Goal: Task Accomplishment & Management: Manage account settings

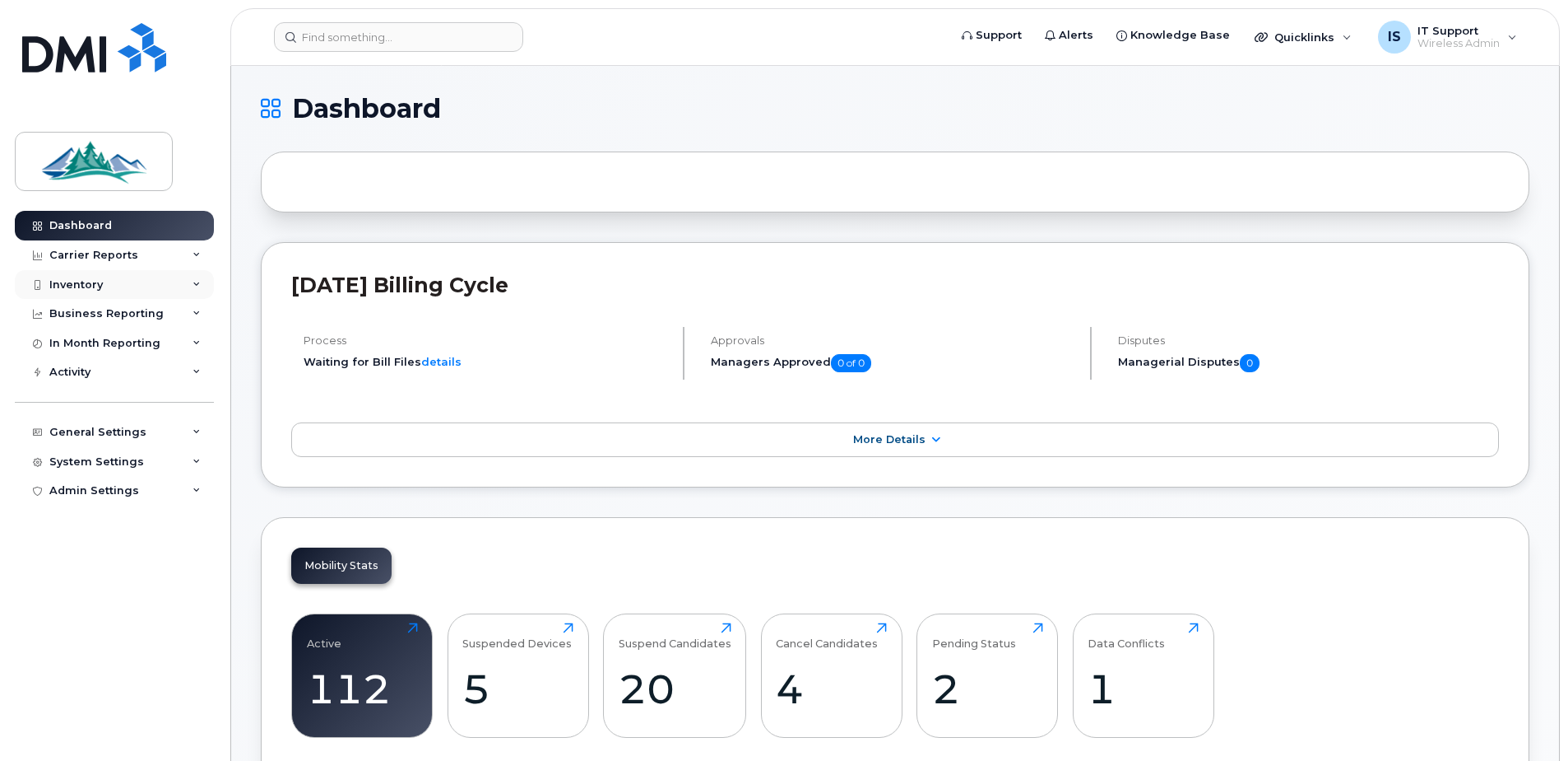
click at [66, 282] on div "Inventory" at bounding box center [76, 284] width 53 height 14
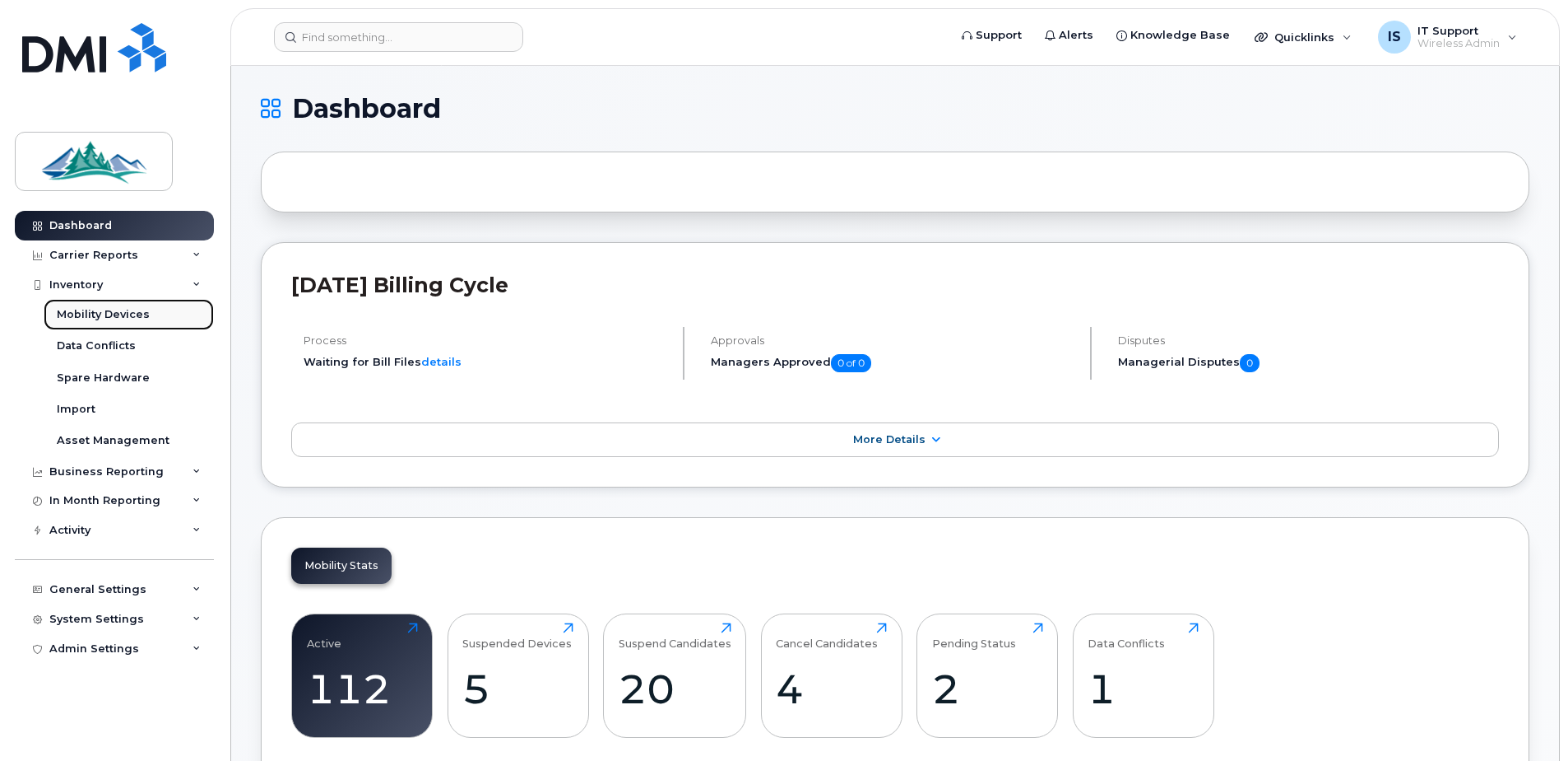
click at [94, 313] on div "Mobility Devices" at bounding box center [103, 314] width 93 height 14
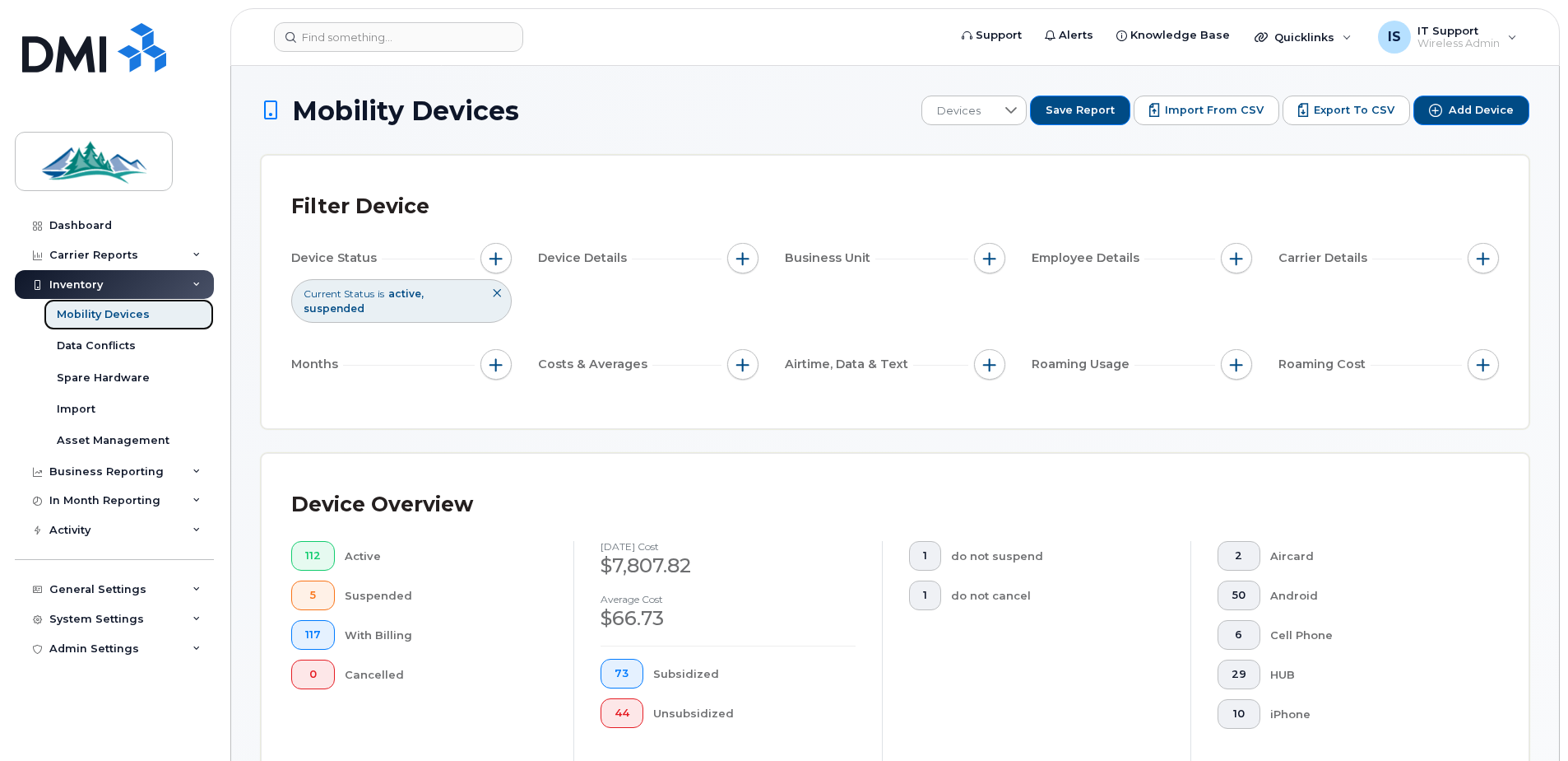
scroll to position [164, 0]
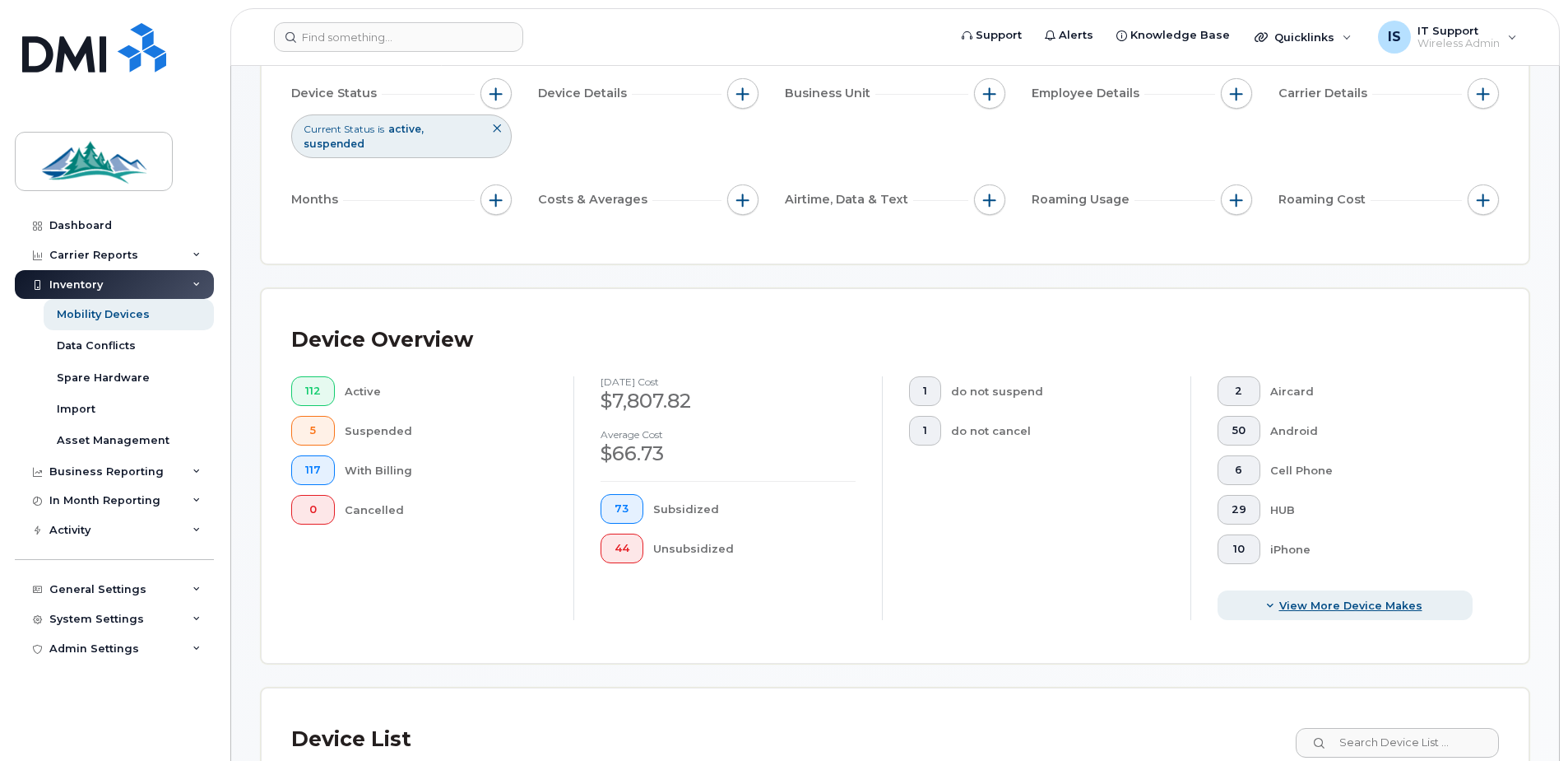
click at [1330, 605] on span "View More Device Makes" at bounding box center [1351, 605] width 143 height 15
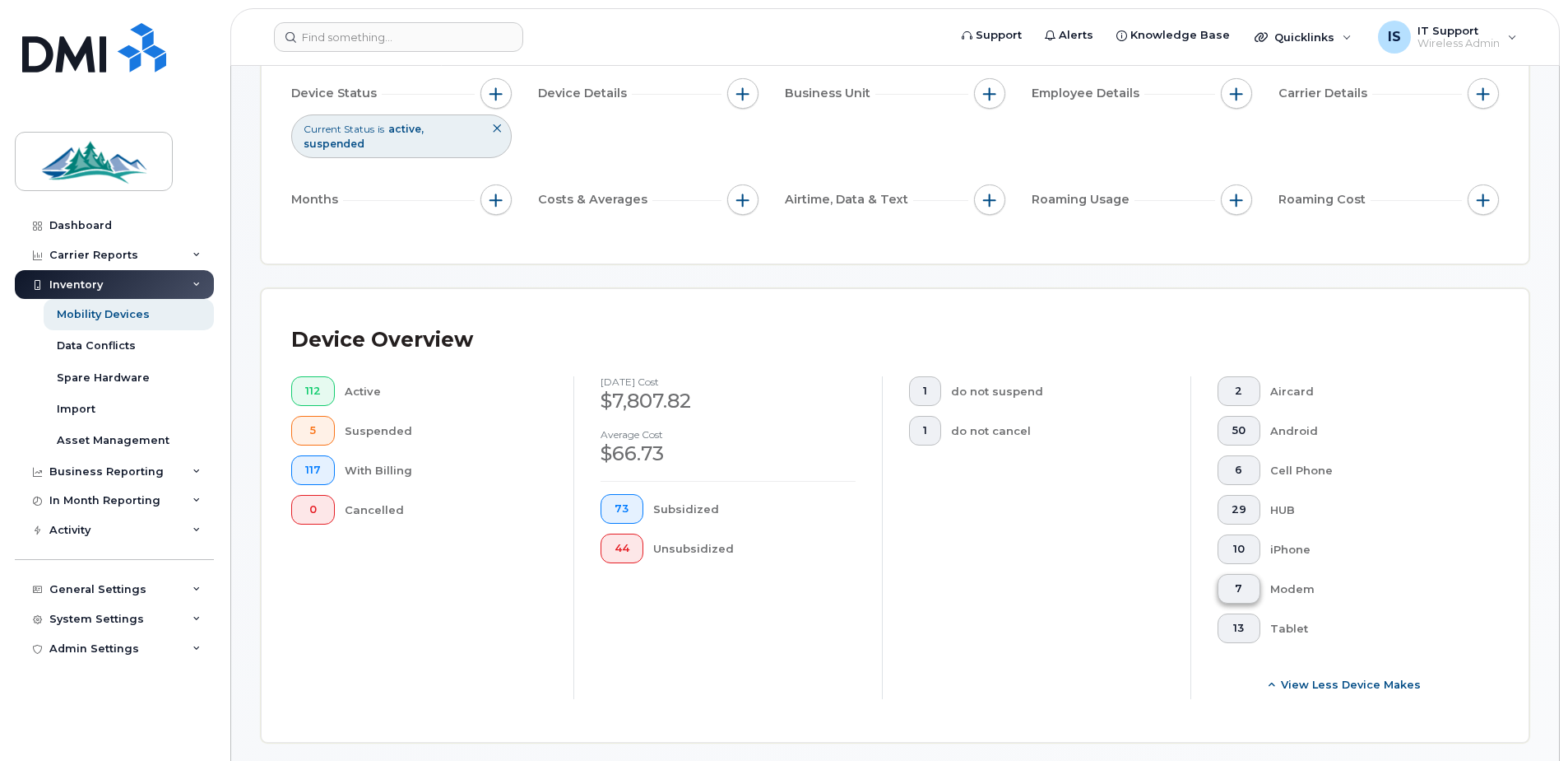
click at [1231, 585] on button "7" at bounding box center [1239, 589] width 42 height 30
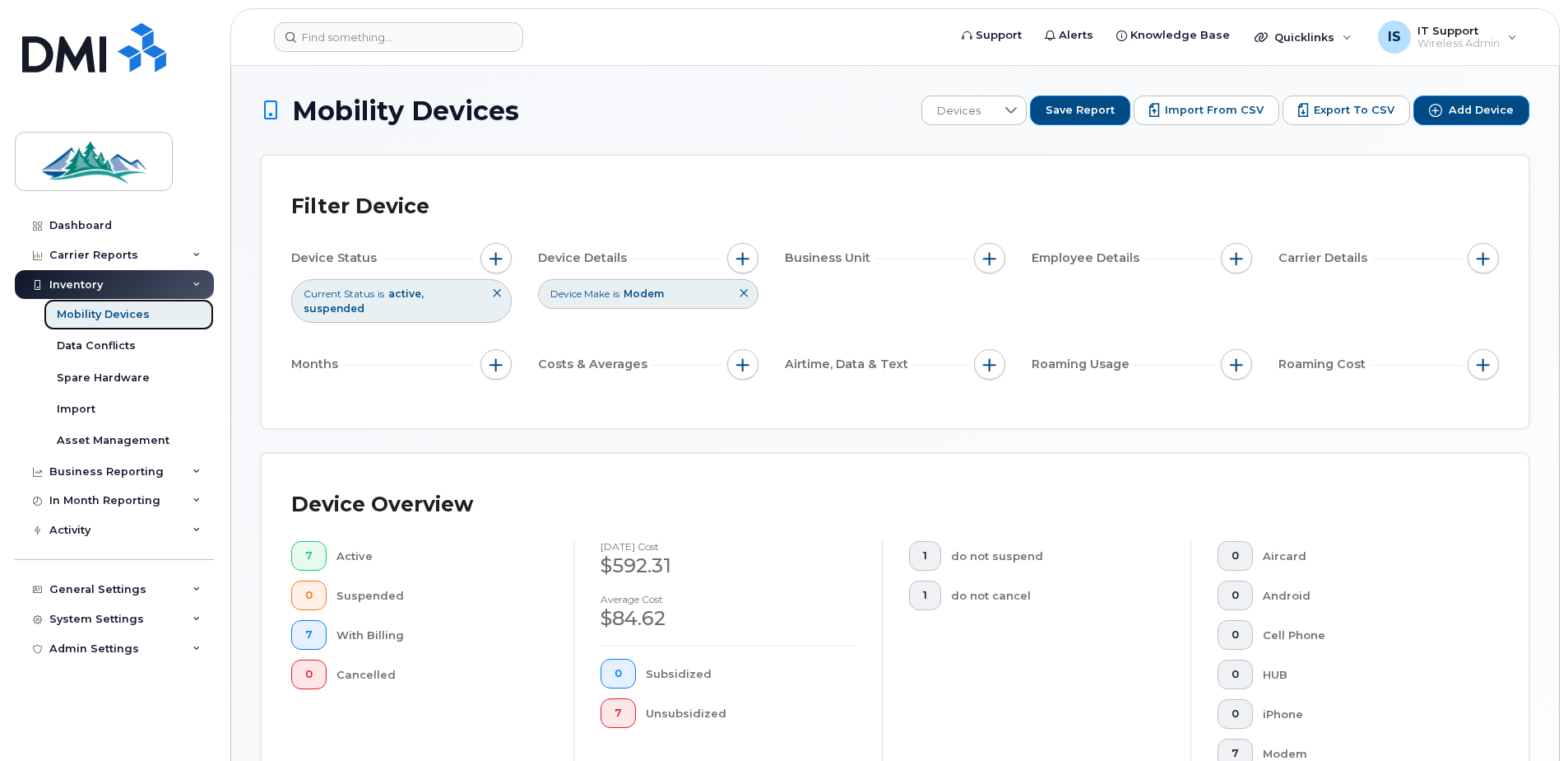
click at [108, 313] on div "Mobility Devices" at bounding box center [103, 314] width 93 height 14
click at [1475, 105] on span "Add Device" at bounding box center [1481, 110] width 65 height 14
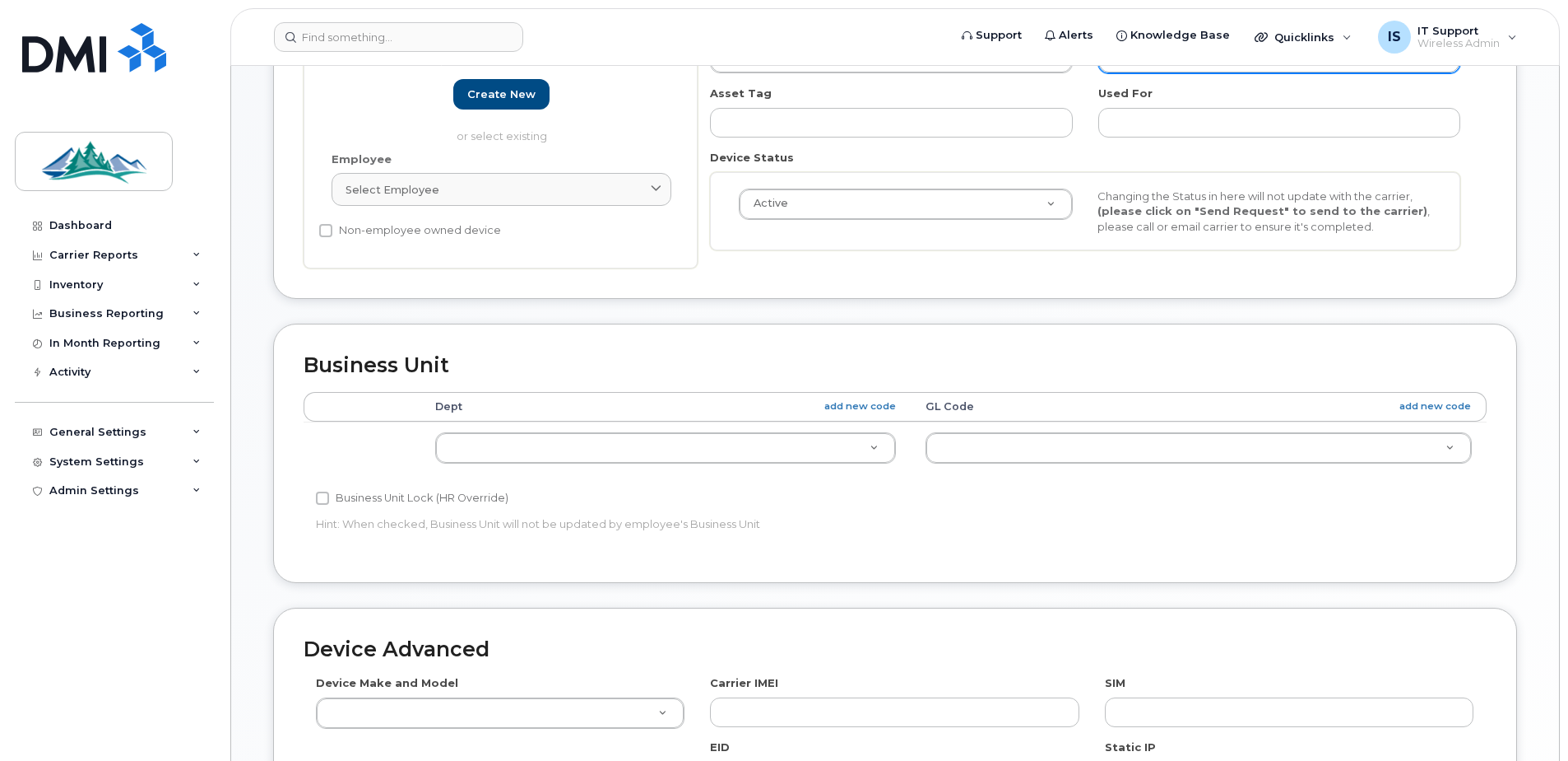
scroll to position [749, 0]
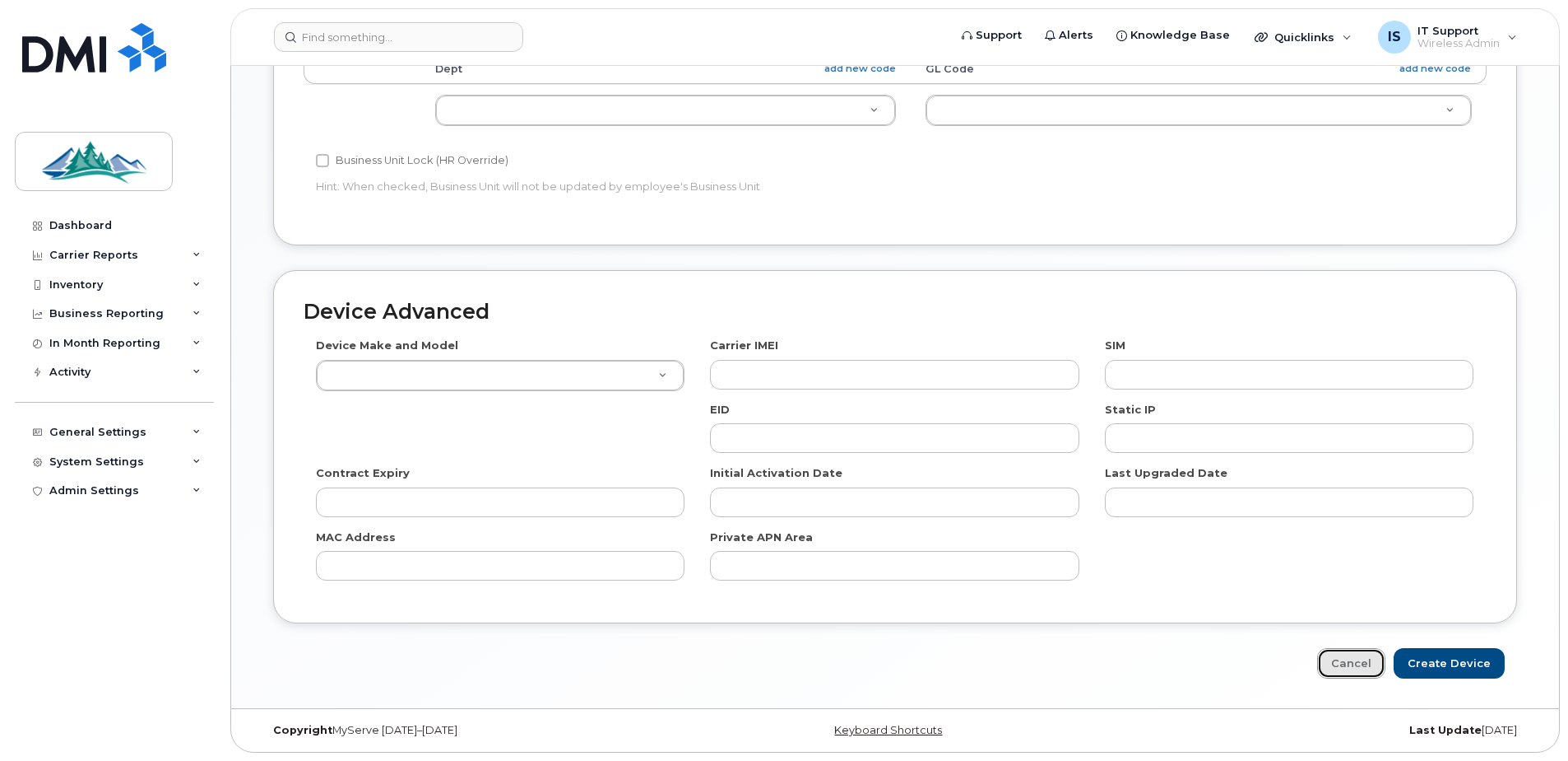
click at [1351, 663] on link "Cancel" at bounding box center [1351, 664] width 69 height 31
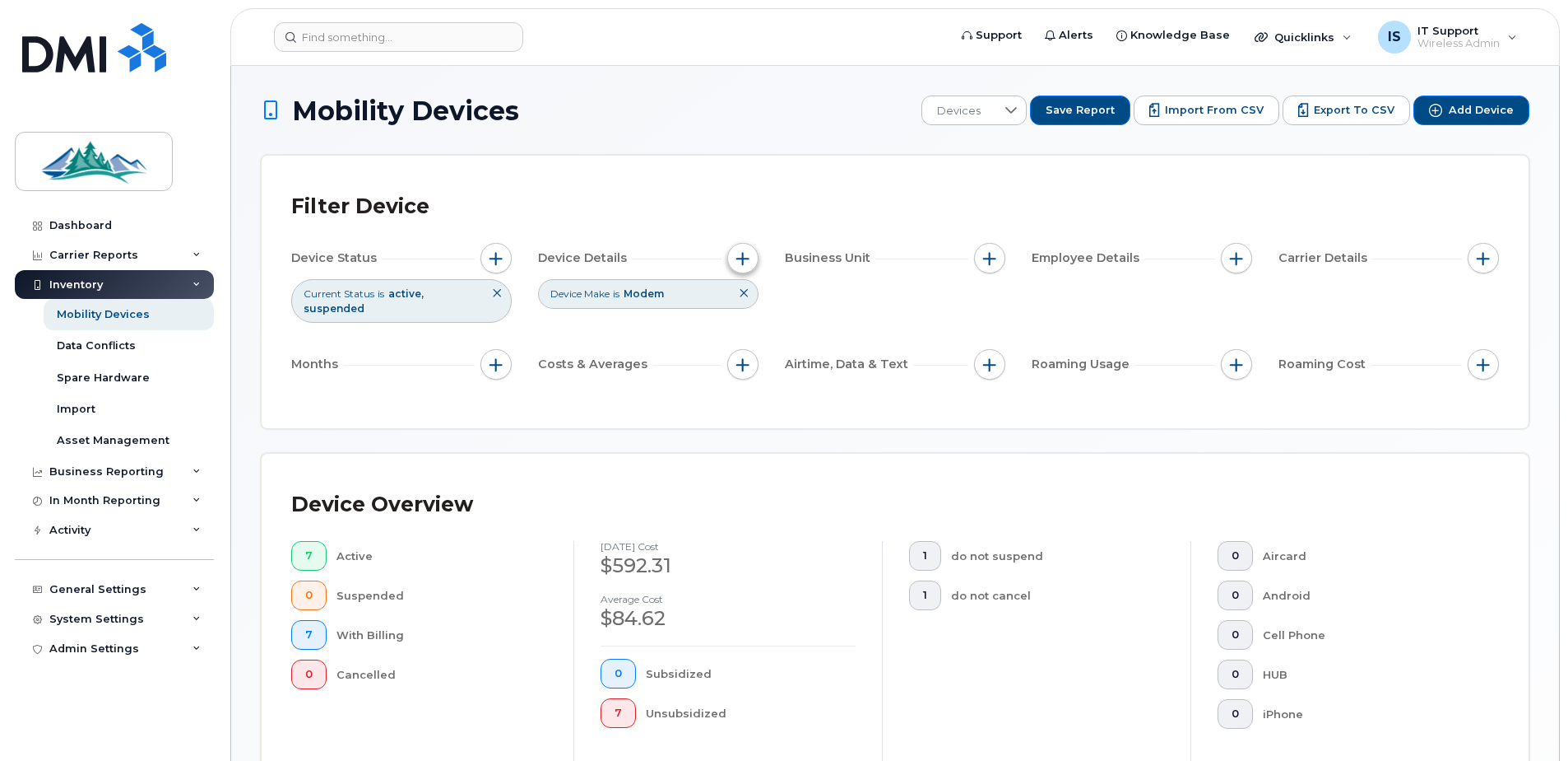
click at [746, 256] on span "button" at bounding box center [742, 258] width 14 height 14
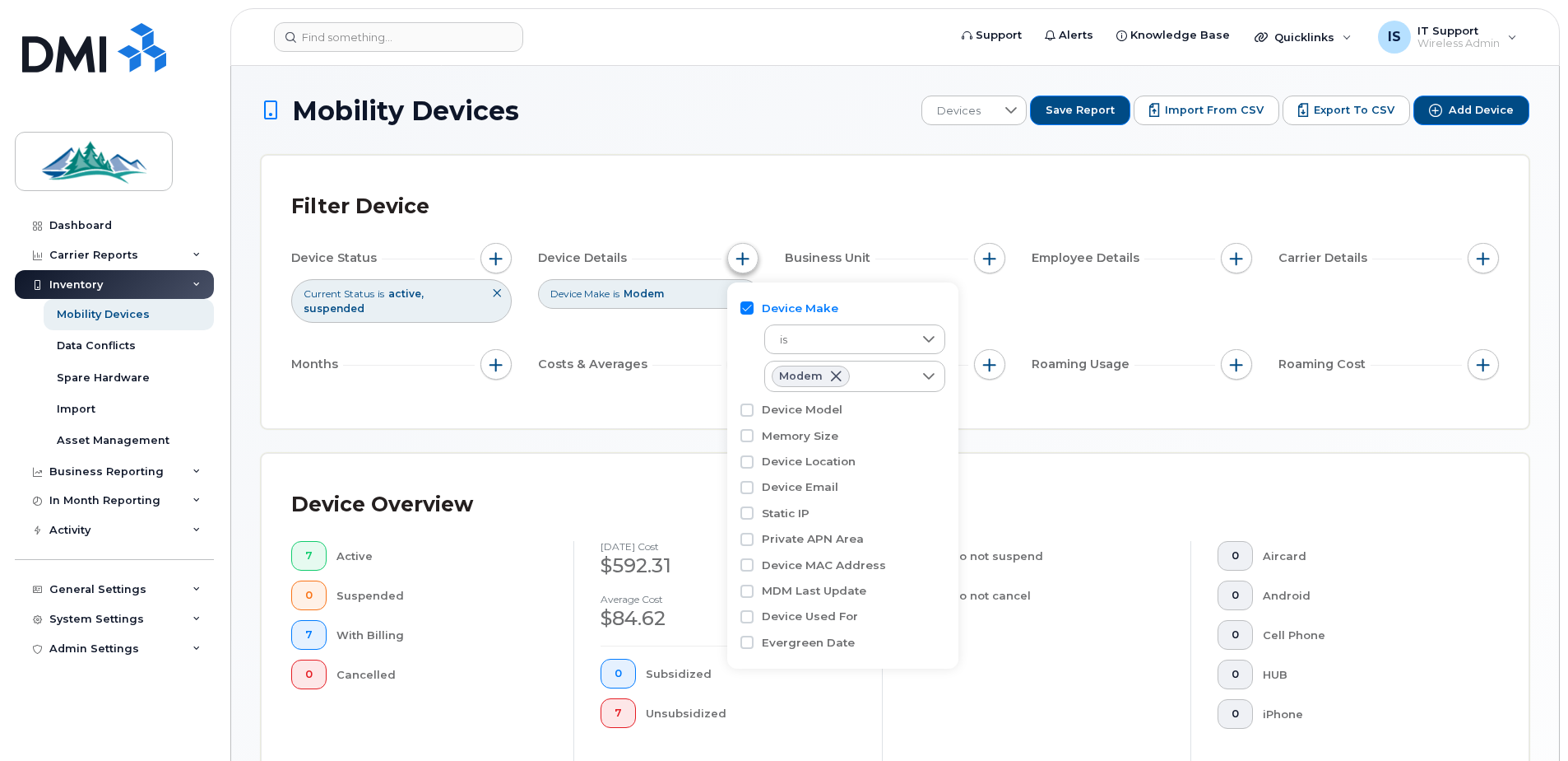
click at [746, 256] on span "button" at bounding box center [742, 258] width 14 height 14
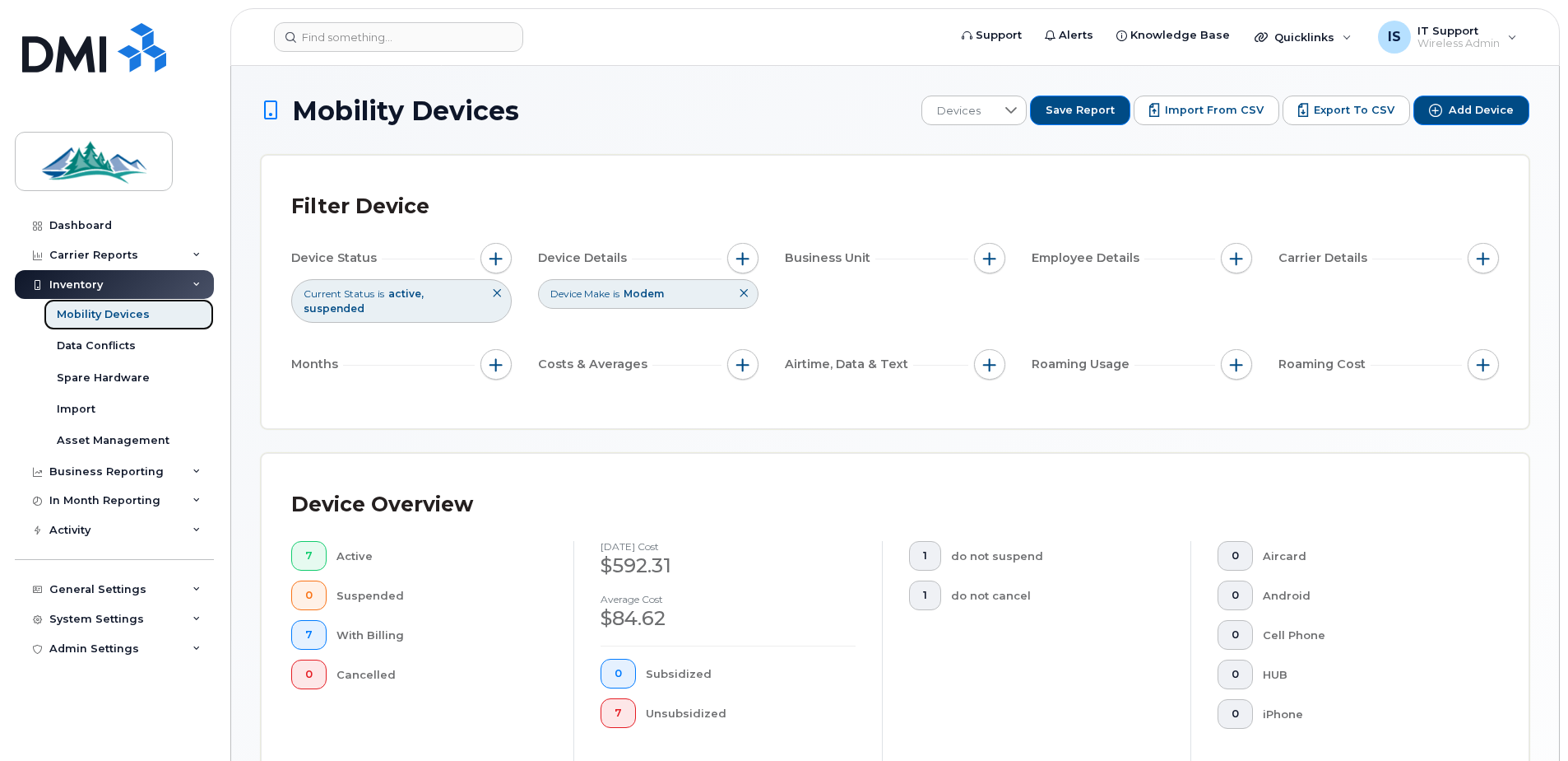
click at [91, 313] on div "Mobility Devices" at bounding box center [103, 314] width 93 height 14
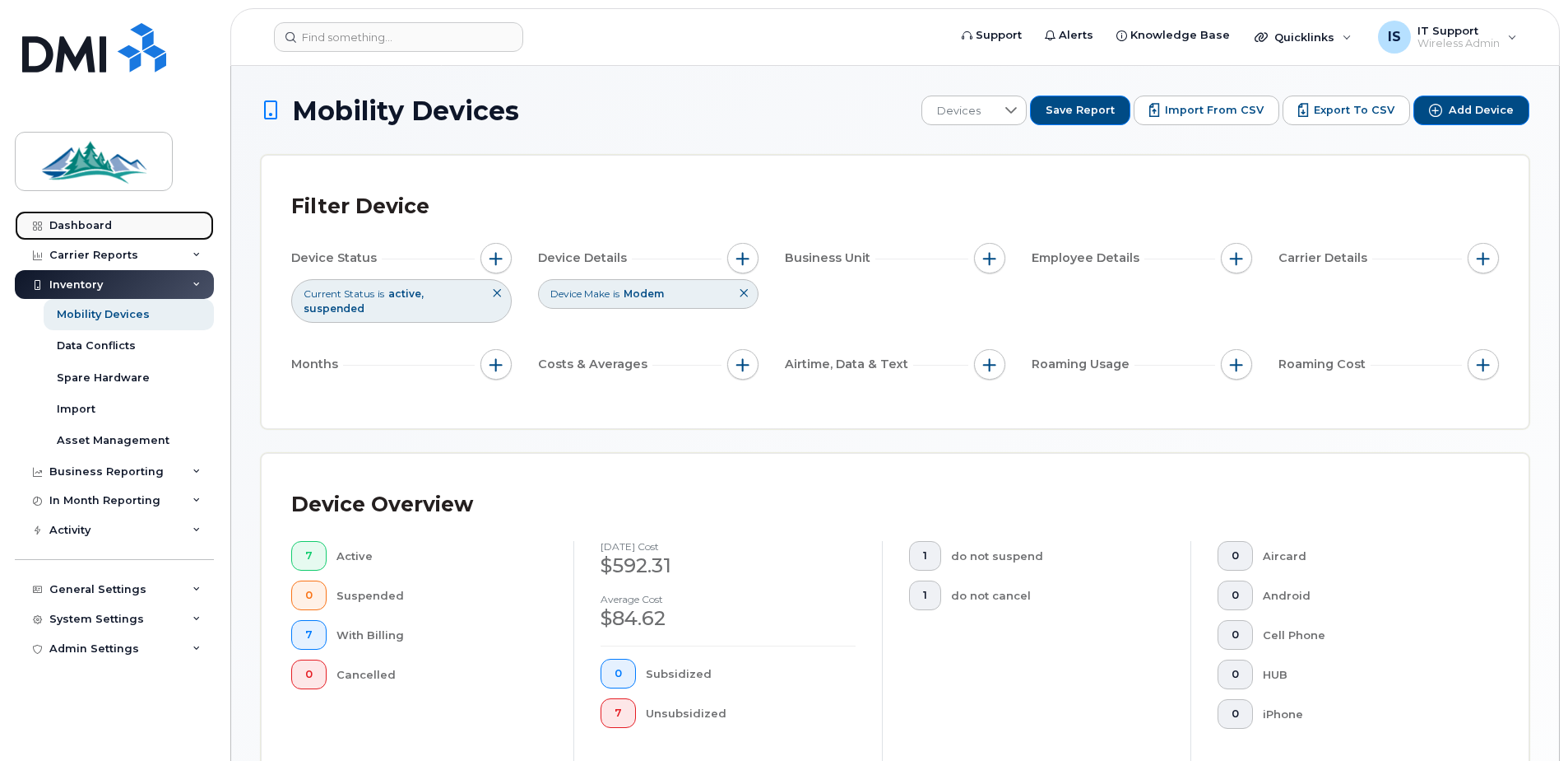
click at [89, 214] on link "Dashboard" at bounding box center [114, 225] width 199 height 30
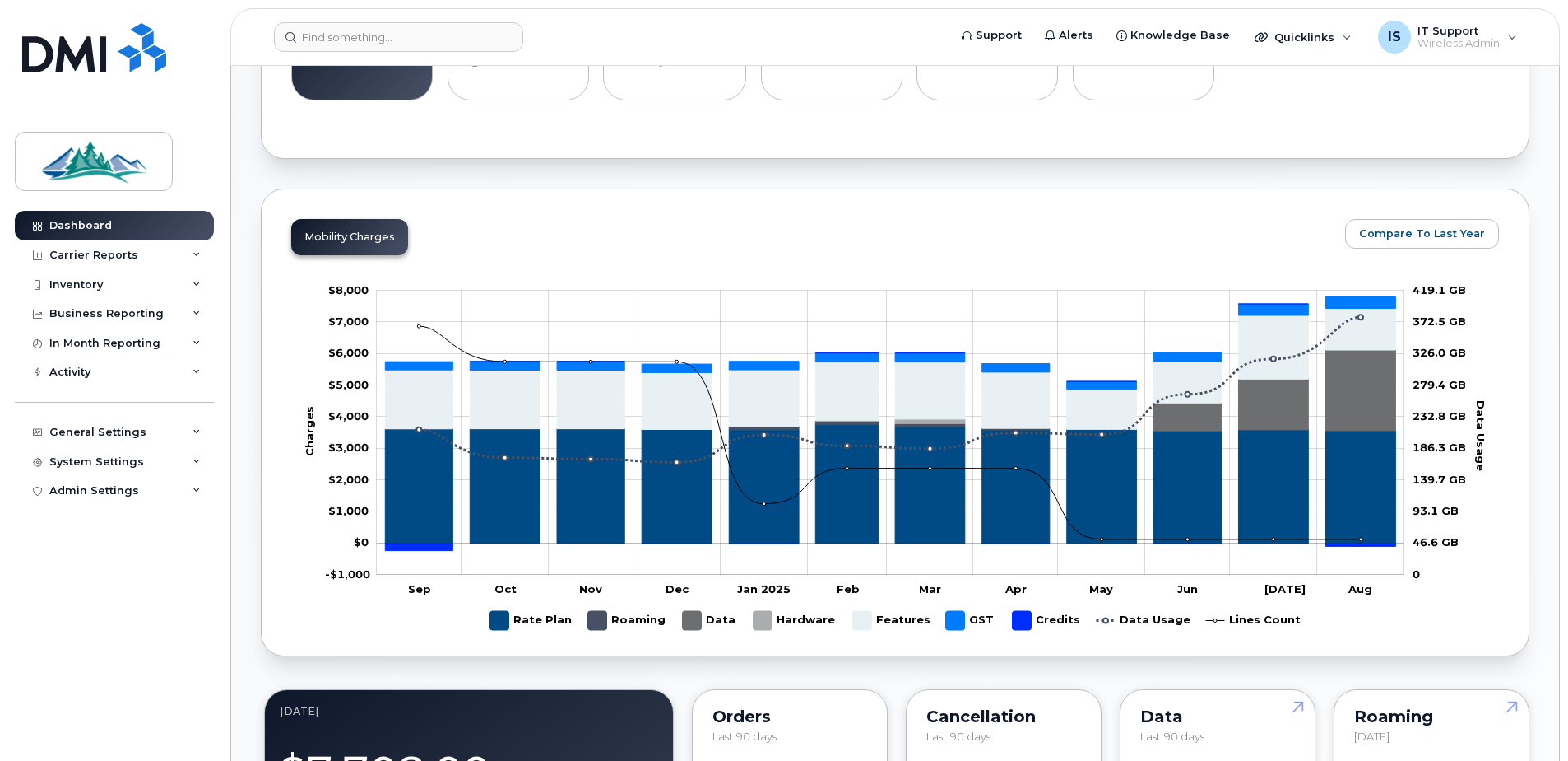
scroll to position [659, 0]
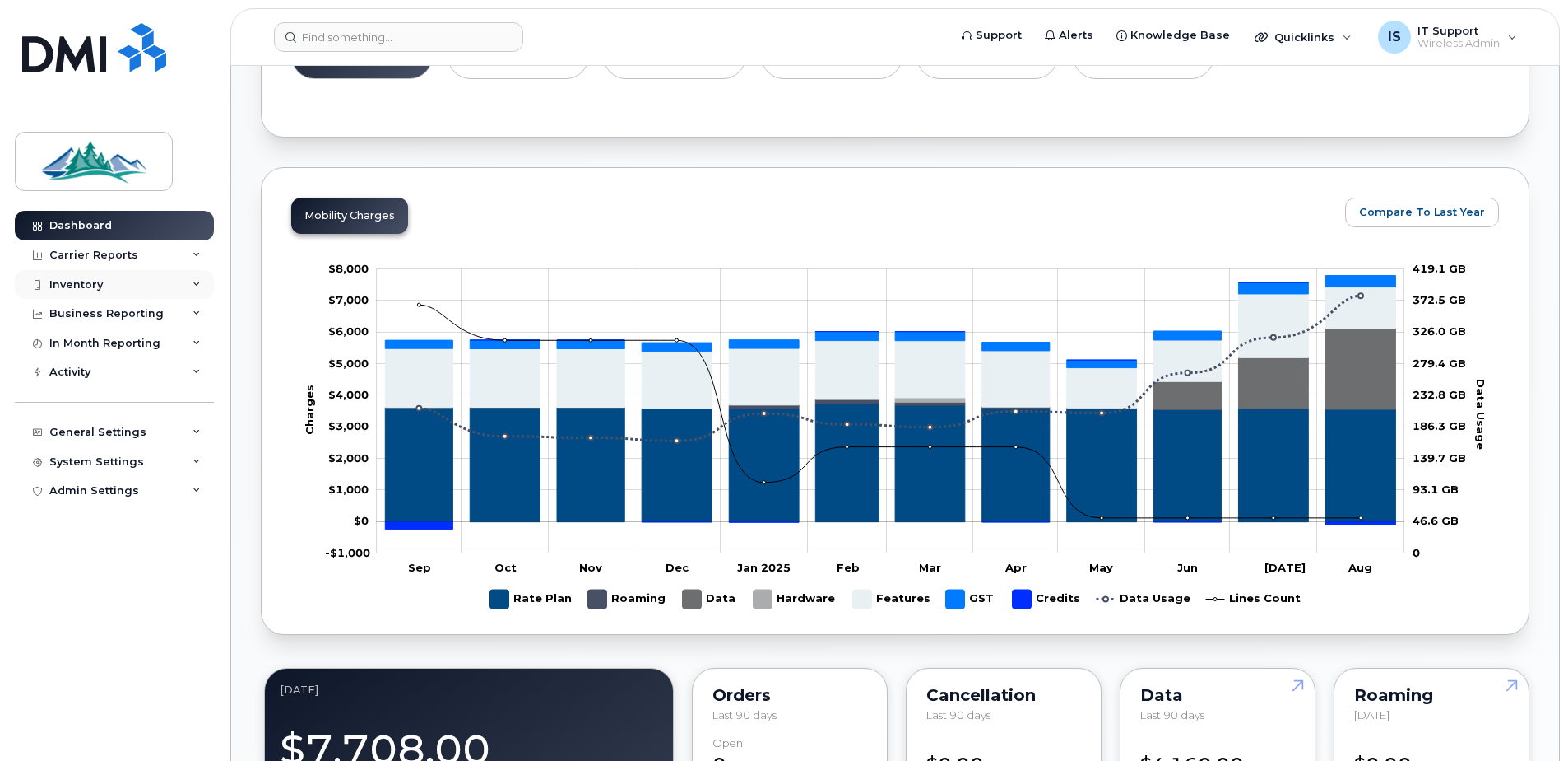
click at [102, 285] on div "Inventory" at bounding box center [114, 284] width 199 height 30
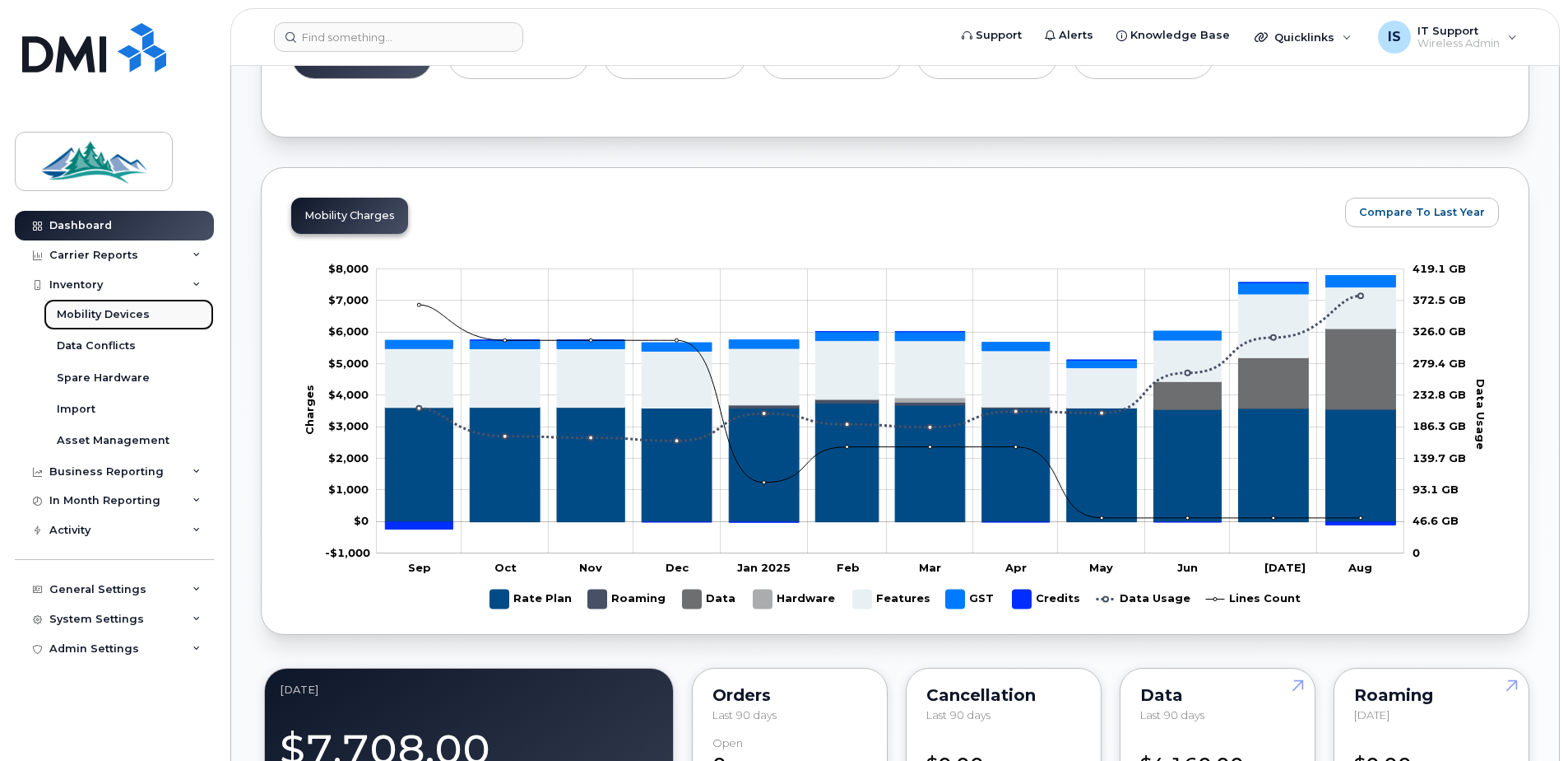
click at [99, 313] on div "Mobility Devices" at bounding box center [103, 314] width 93 height 14
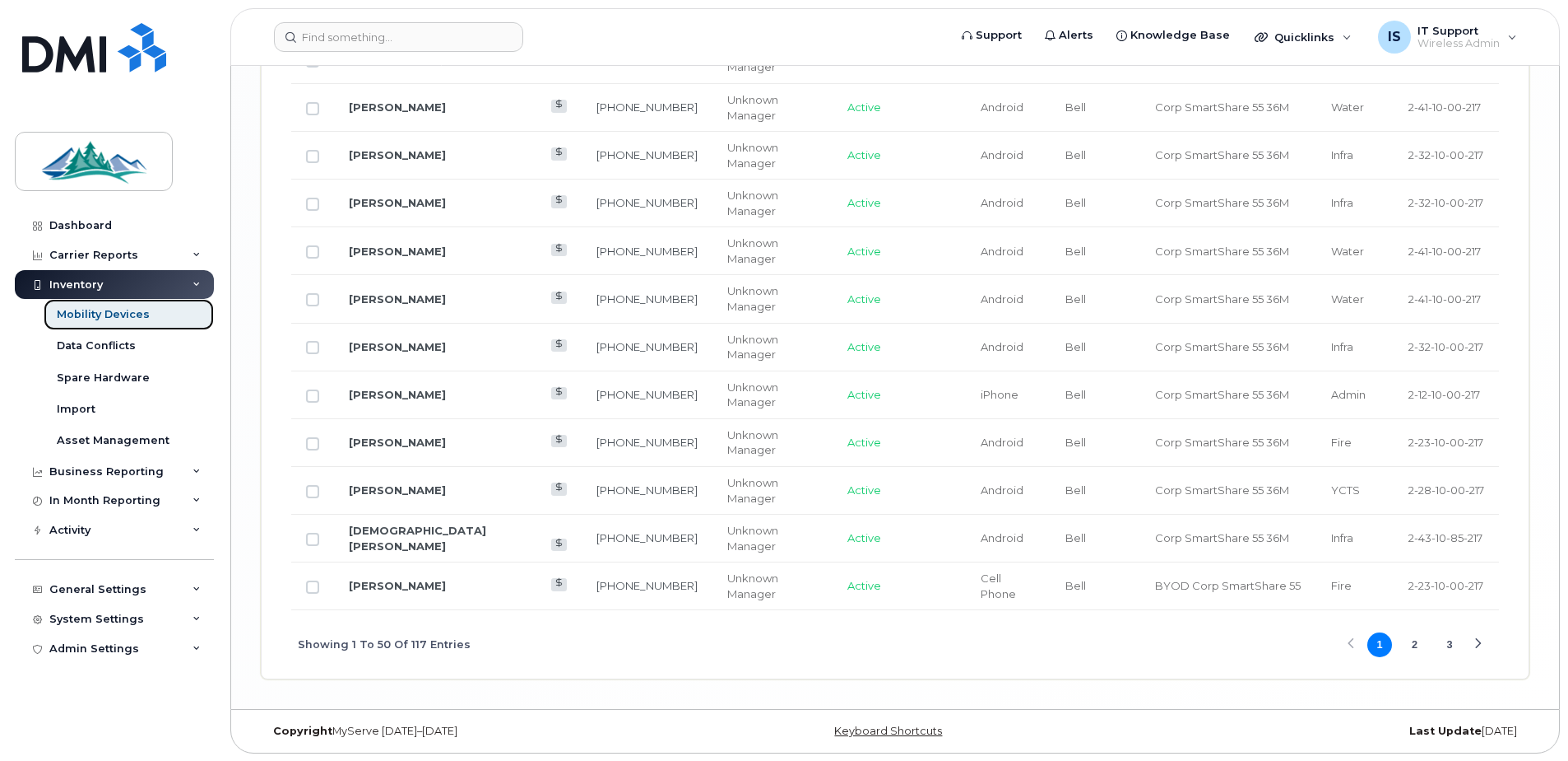
scroll to position [2805, 0]
click at [63, 652] on div "Admin Settings" at bounding box center [94, 648] width 89 height 14
click at [66, 619] on div "System Settings" at bounding box center [97, 619] width 95 height 14
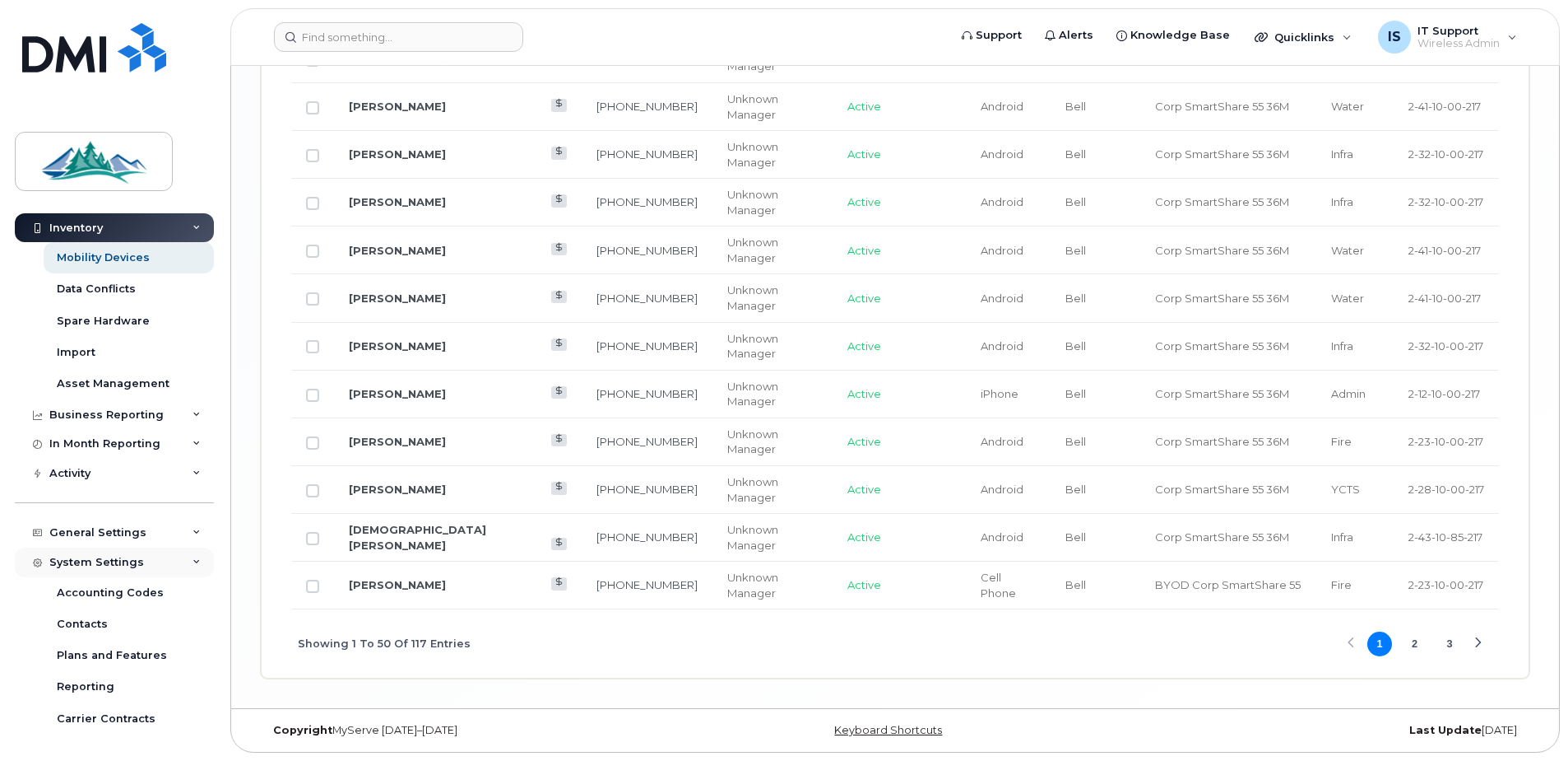
scroll to position [82, 0]
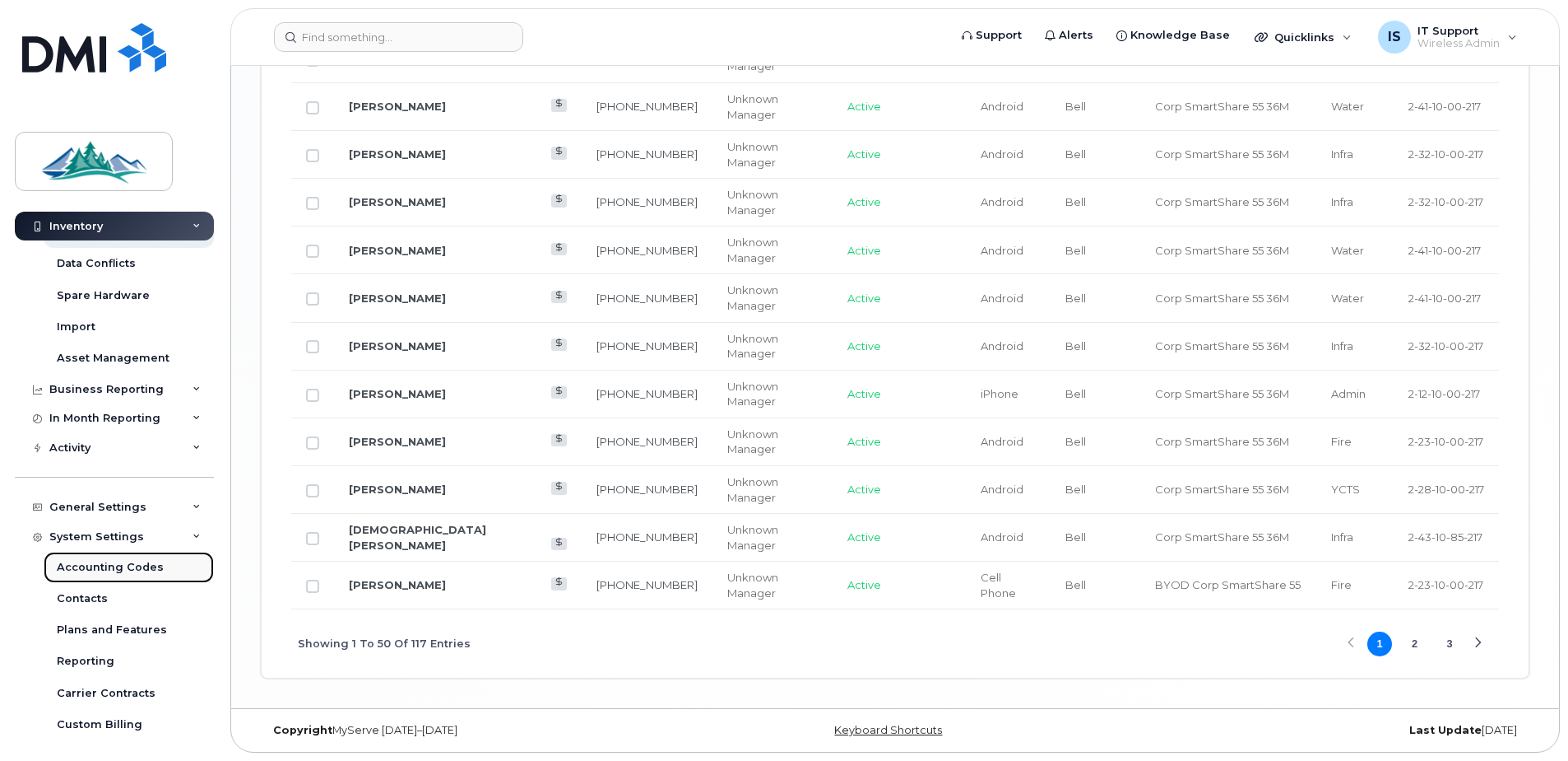
click at [68, 569] on div "Accounting Codes" at bounding box center [110, 567] width 107 height 14
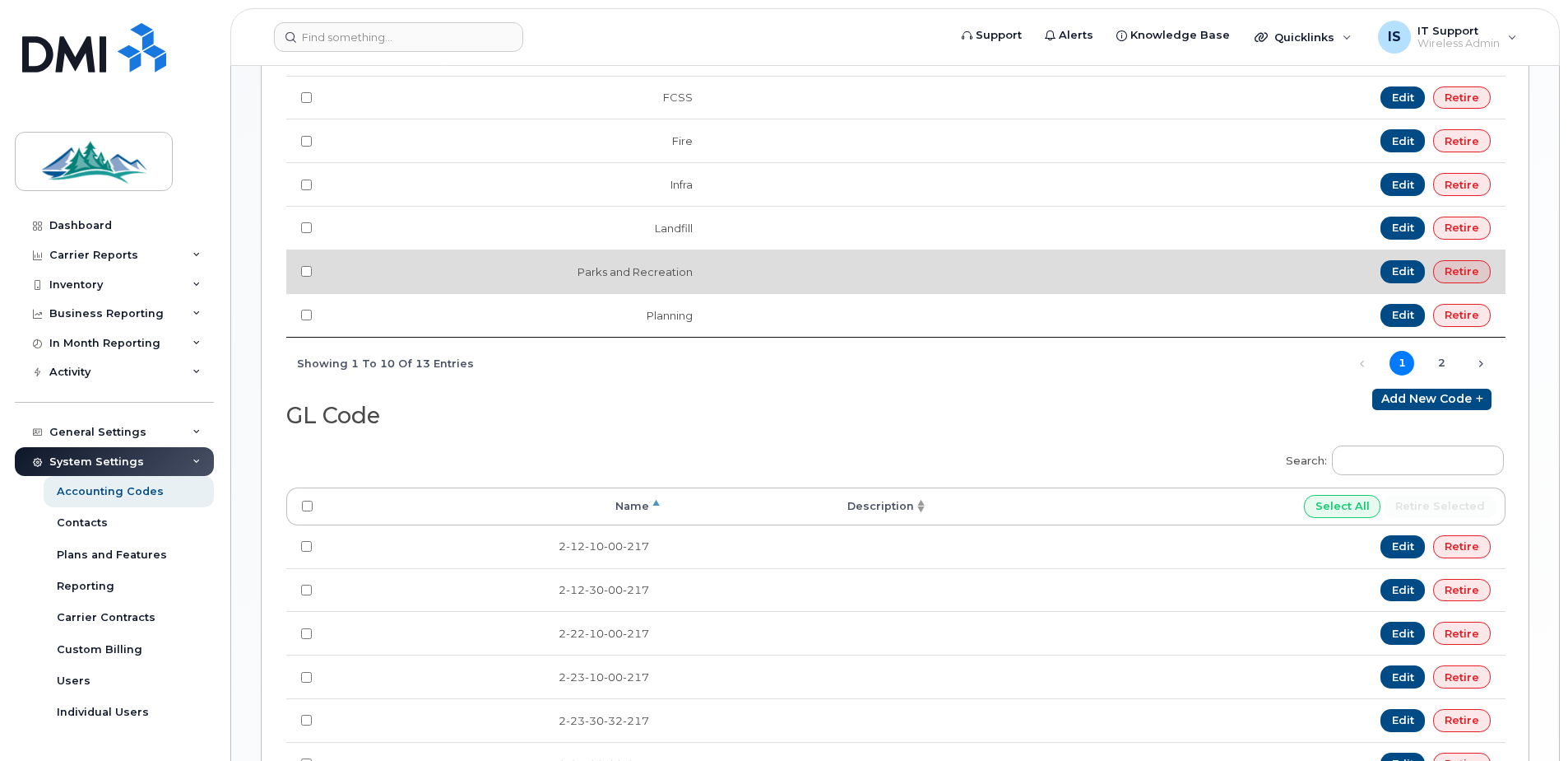
scroll to position [576, 0]
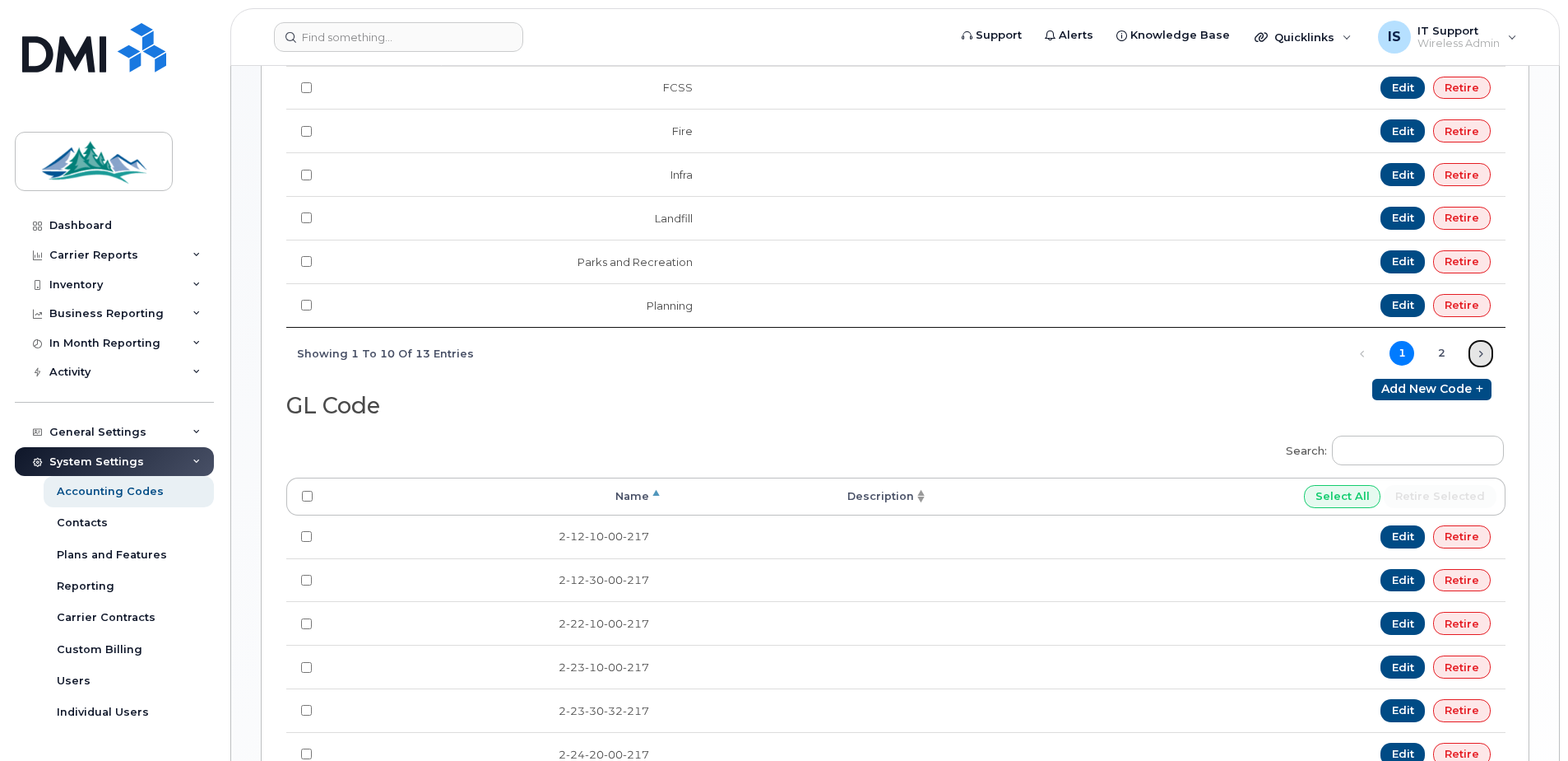
click at [1479, 354] on link "Next" at bounding box center [1480, 353] width 24 height 24
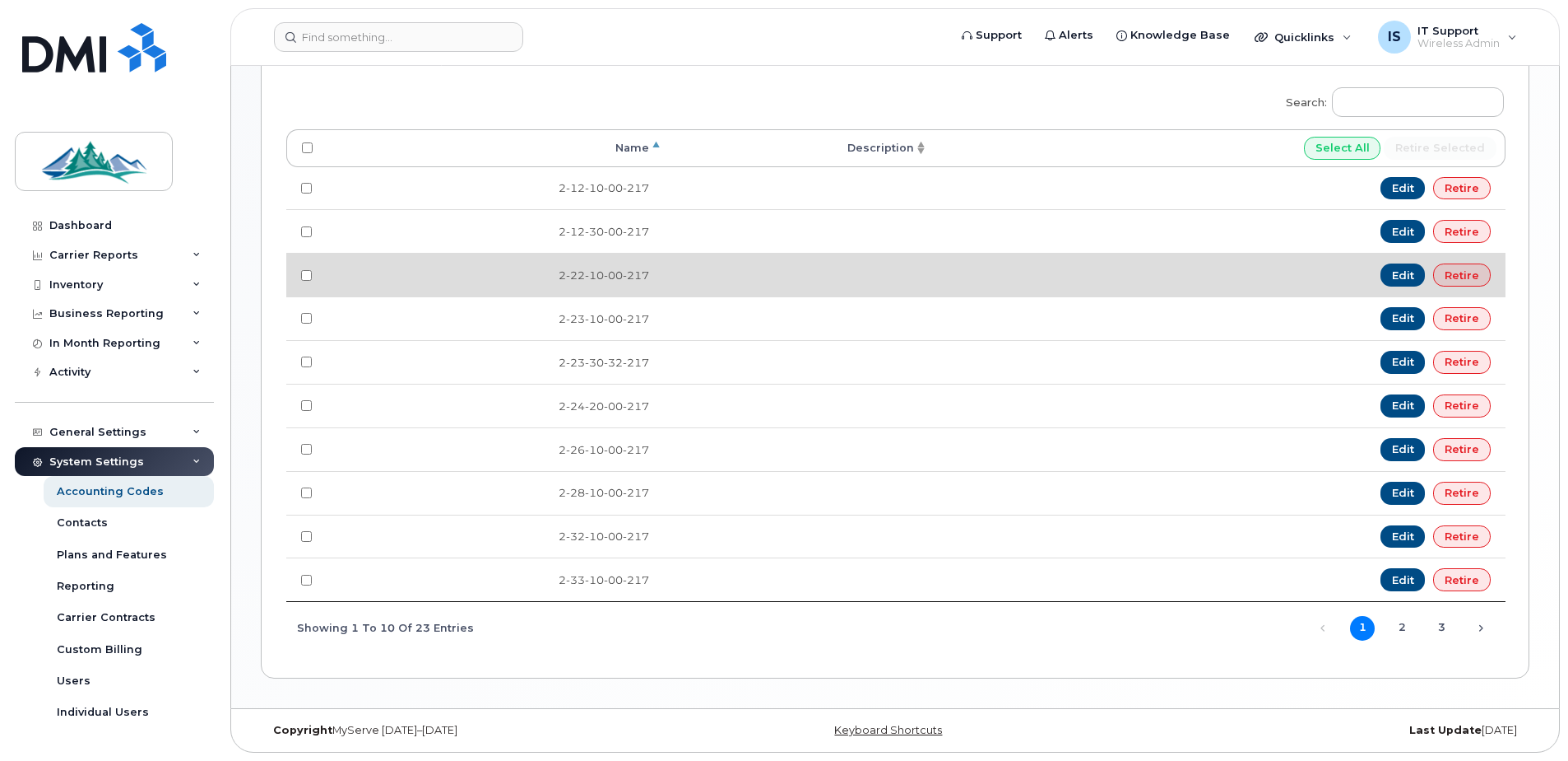
scroll to position [209, 0]
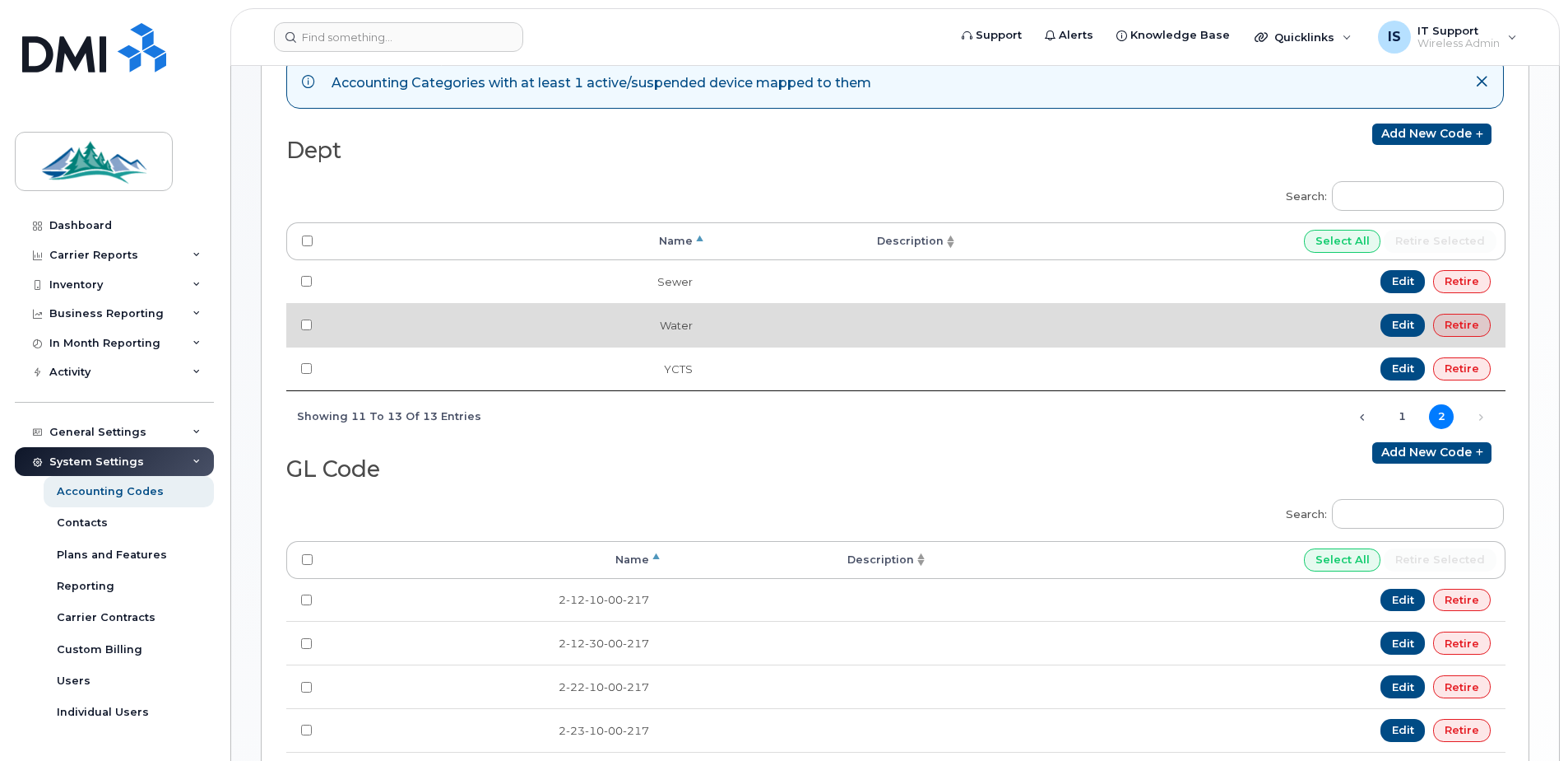
click at [672, 324] on td "Water" at bounding box center [517, 325] width 380 height 43
click at [308, 325] on input "checkbox" at bounding box center [307, 325] width 11 height 11
checkbox input "true"
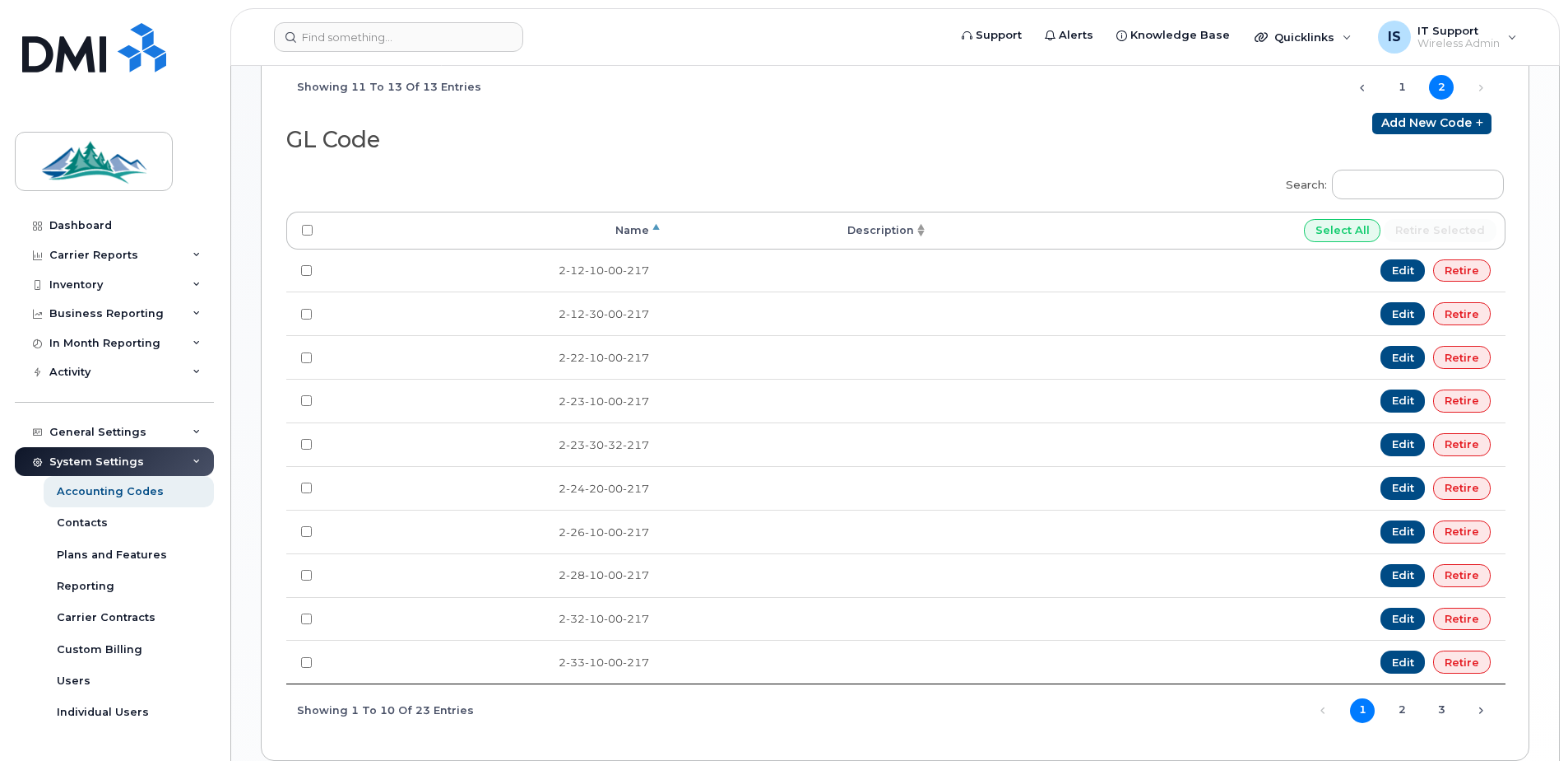
scroll to position [620, 0]
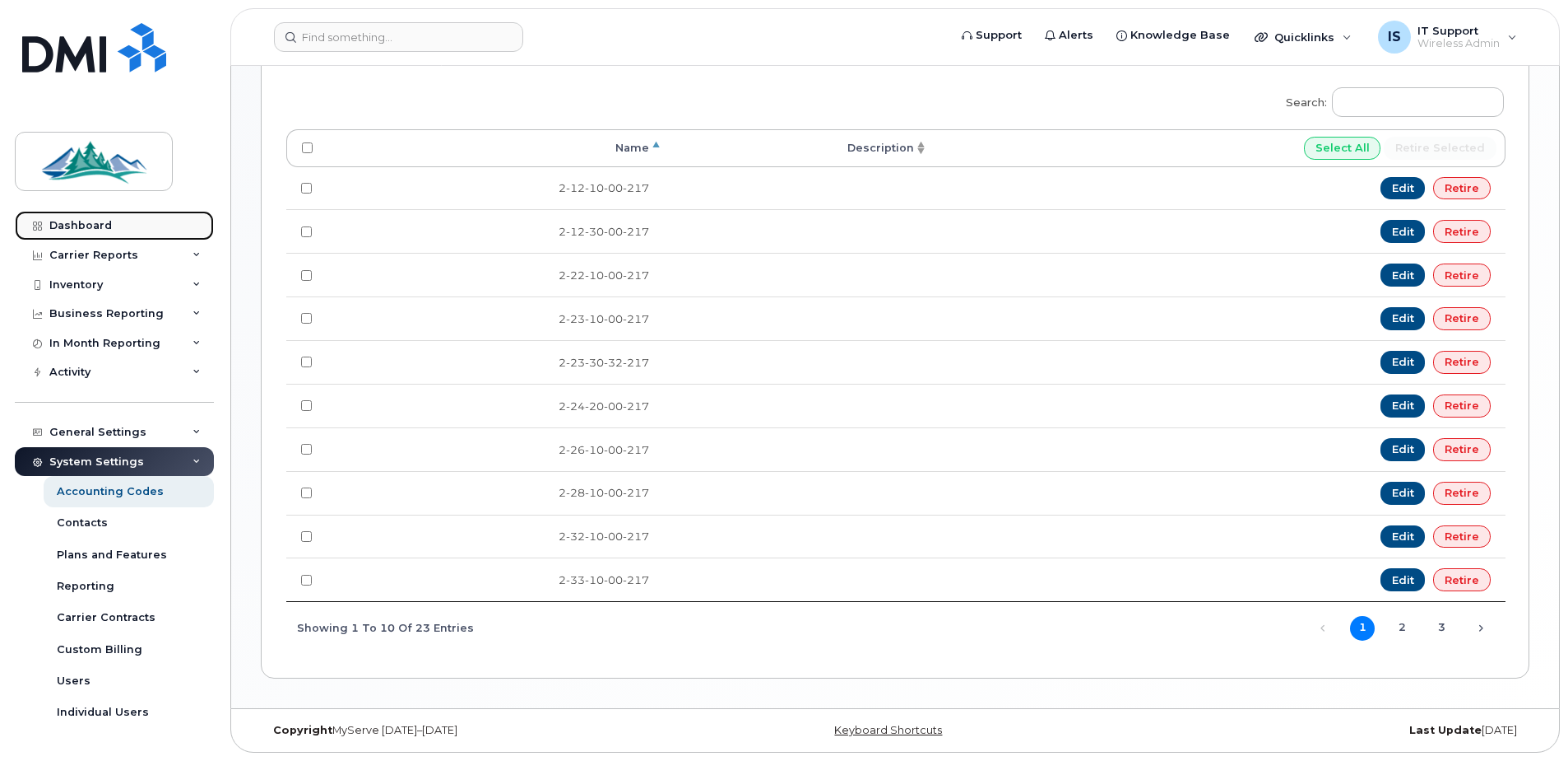
click at [73, 220] on div "Dashboard" at bounding box center [80, 226] width 62 height 14
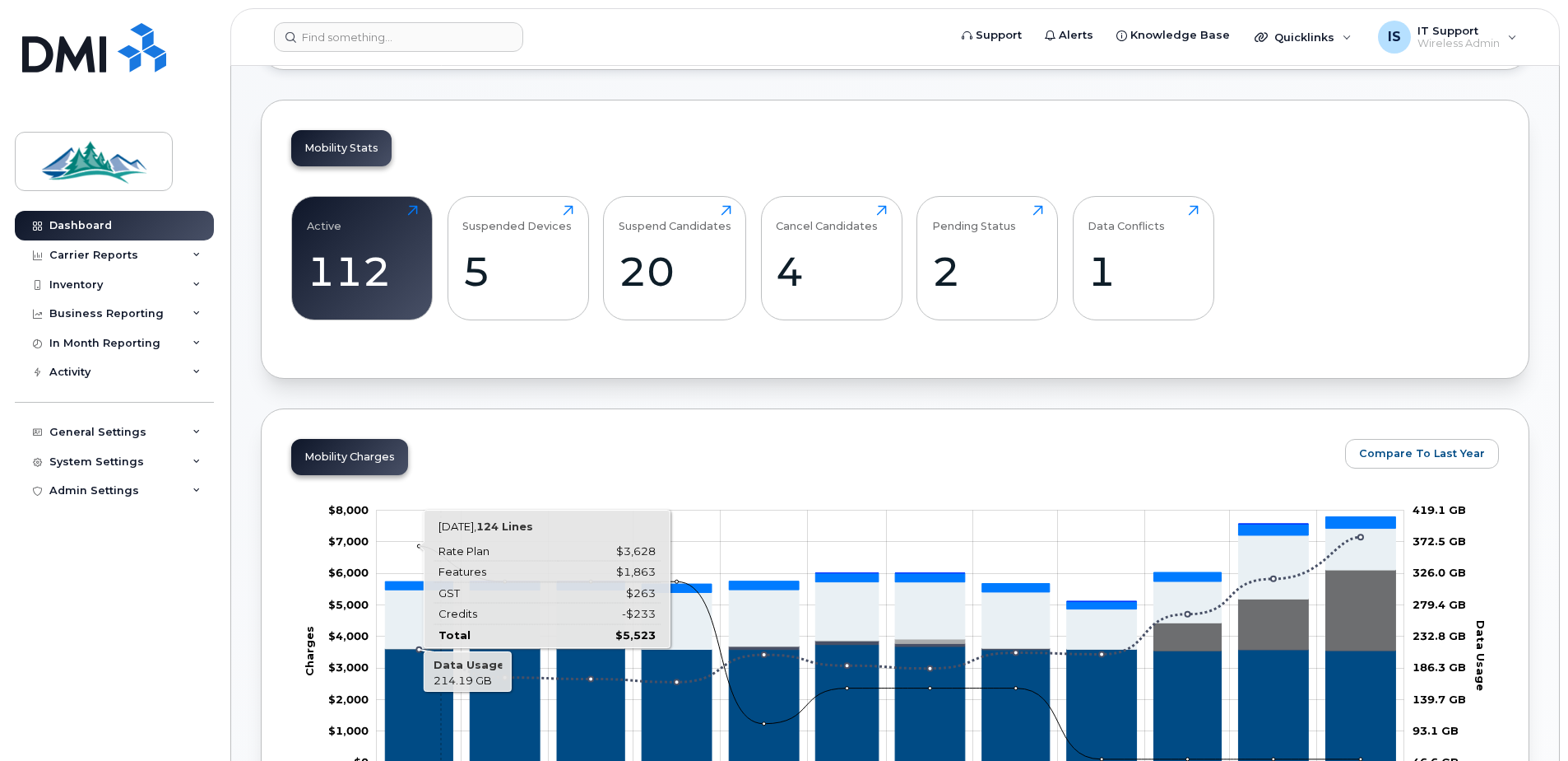
scroll to position [412, 0]
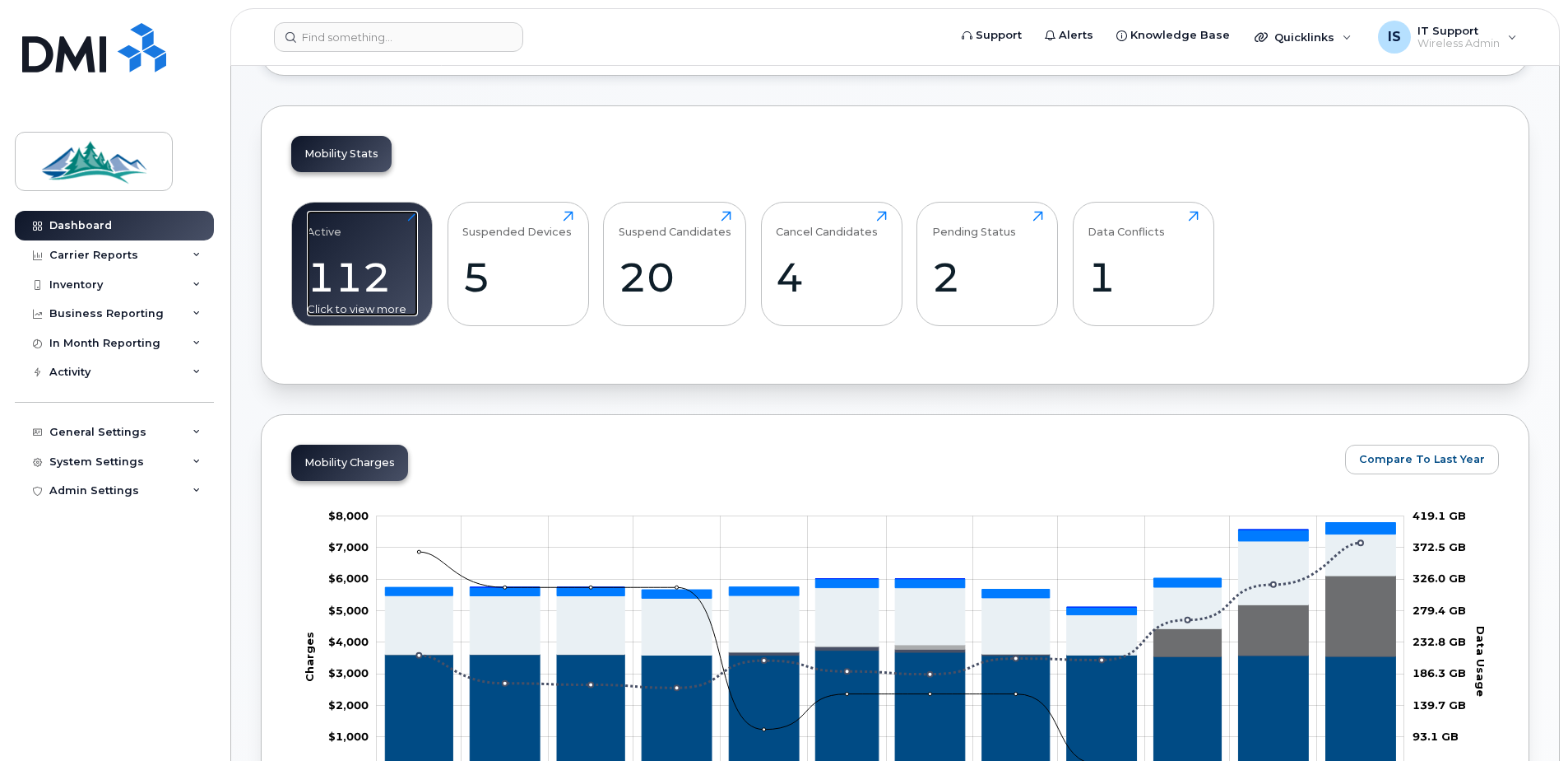
click at [364, 249] on div "Active 112 Click to view more" at bounding box center [362, 263] width 111 height 106
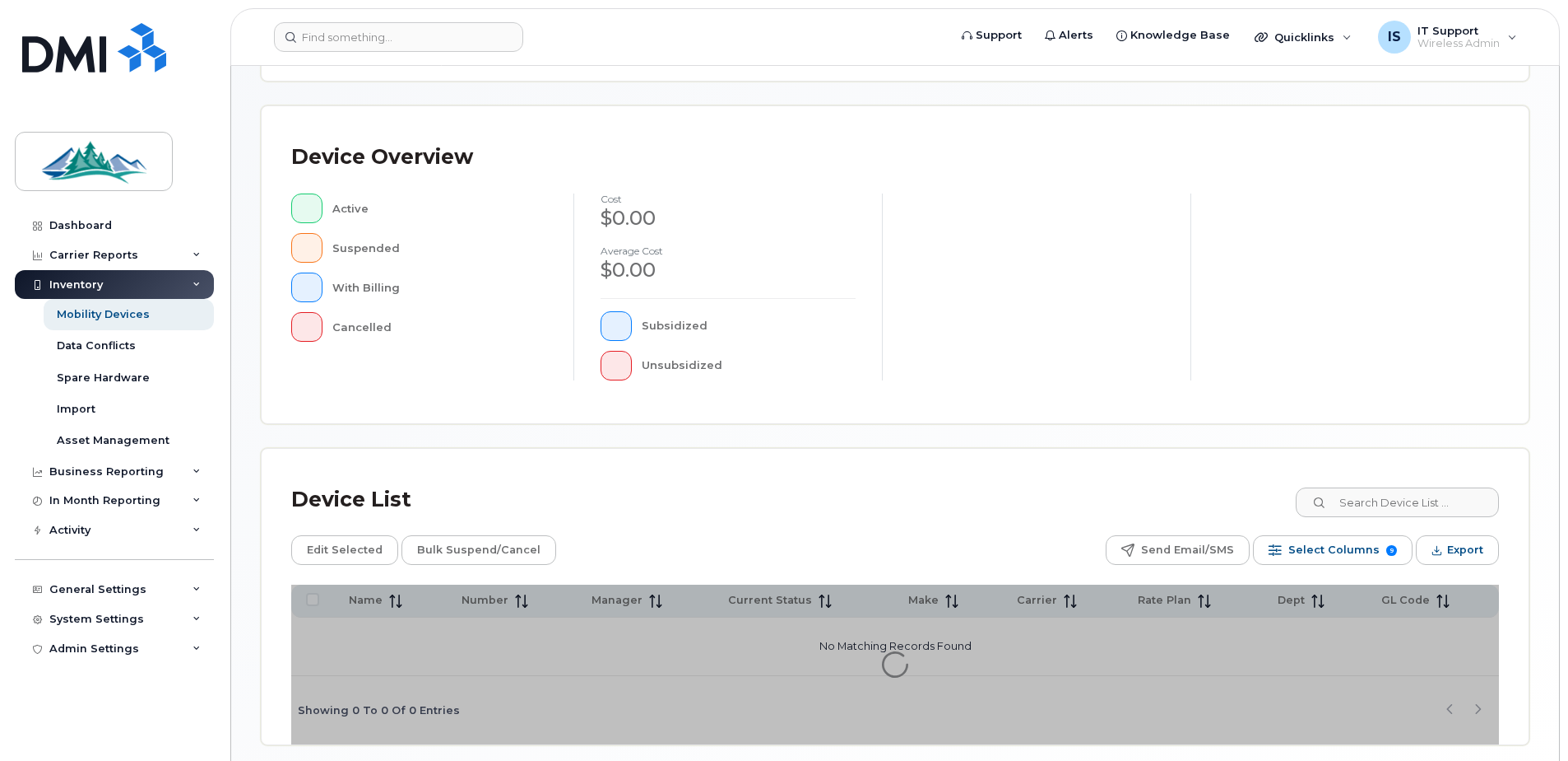
scroll to position [371, 0]
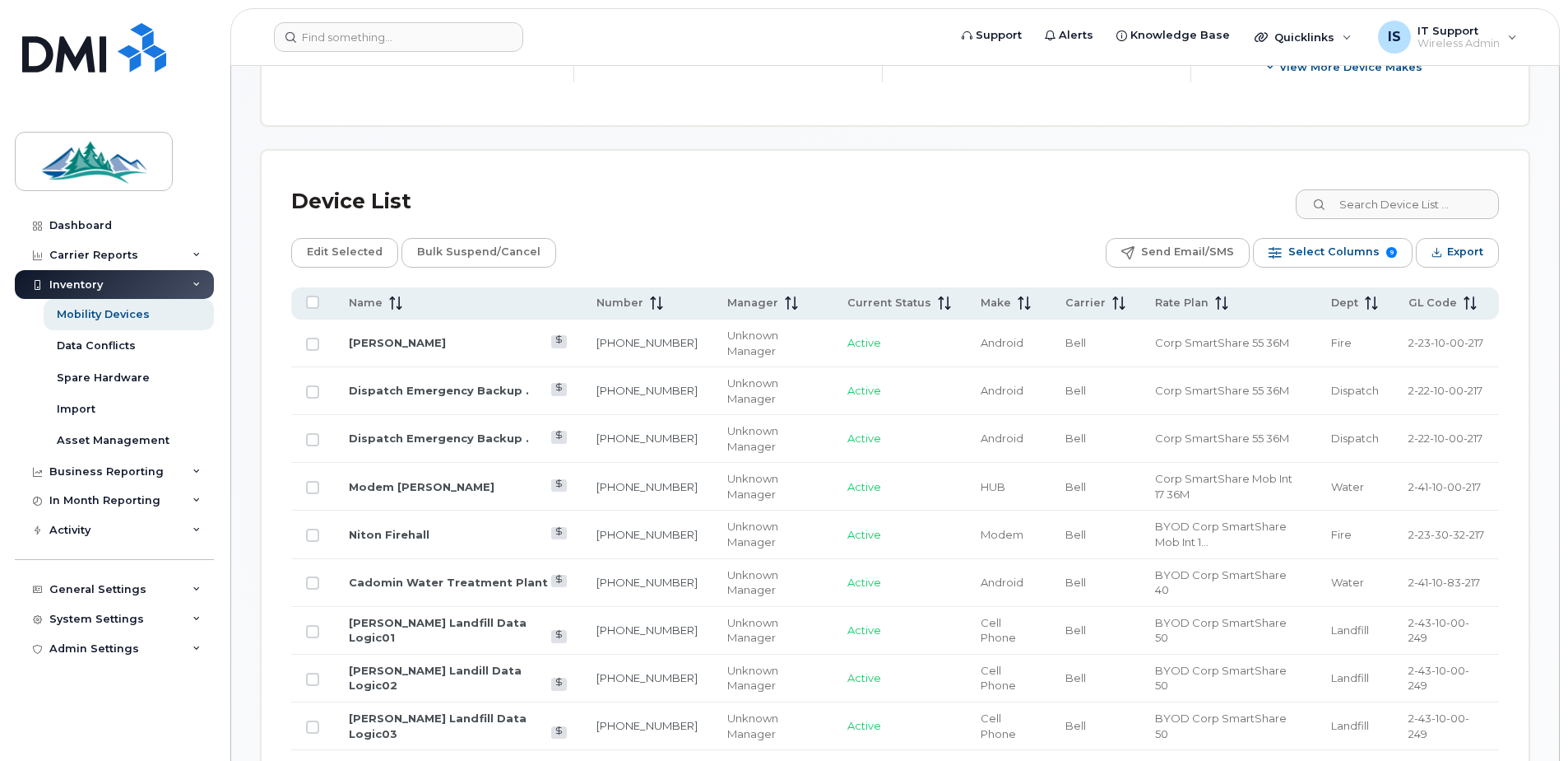
scroll to position [701, 0]
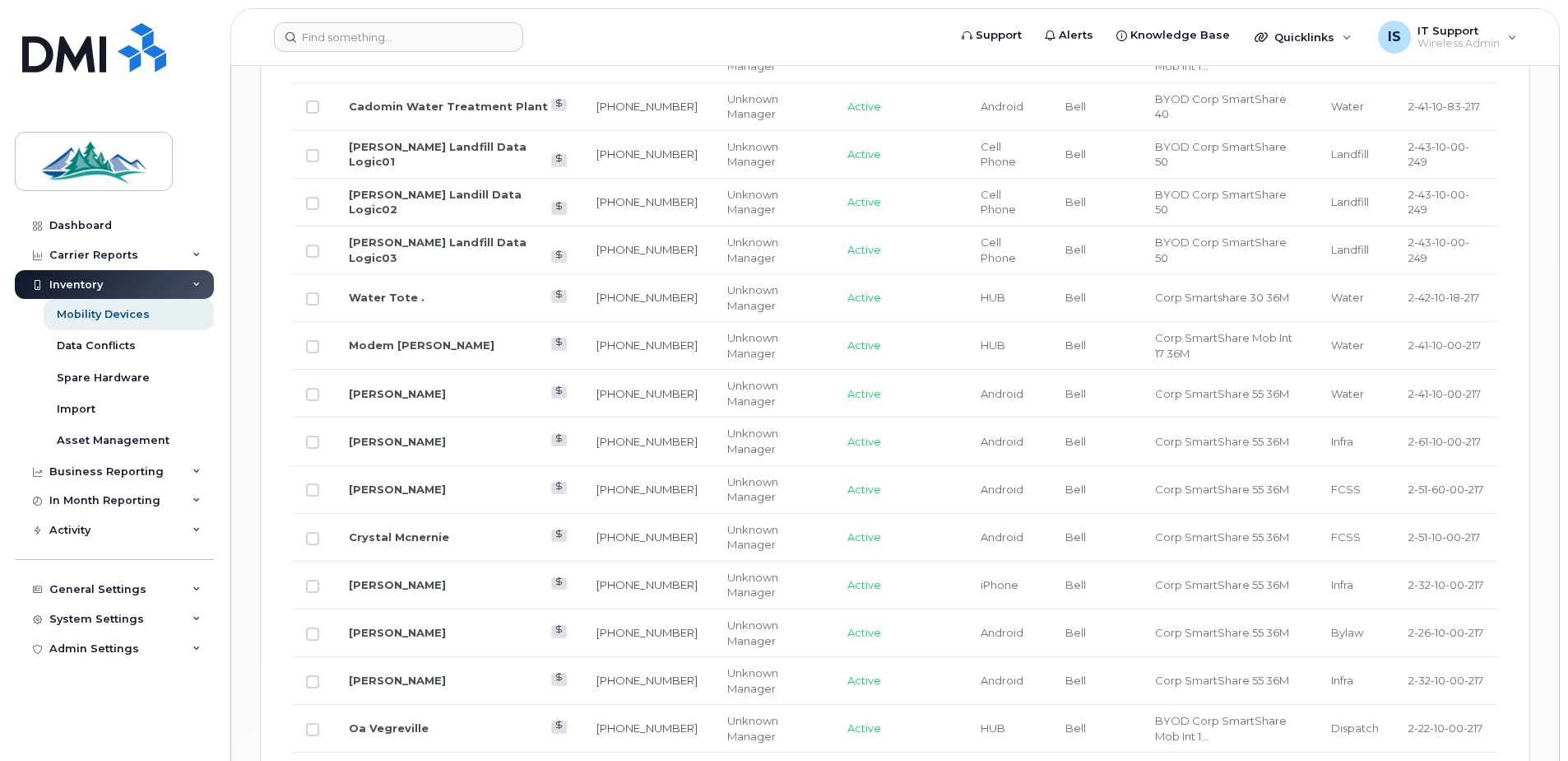
scroll to position [1277, 0]
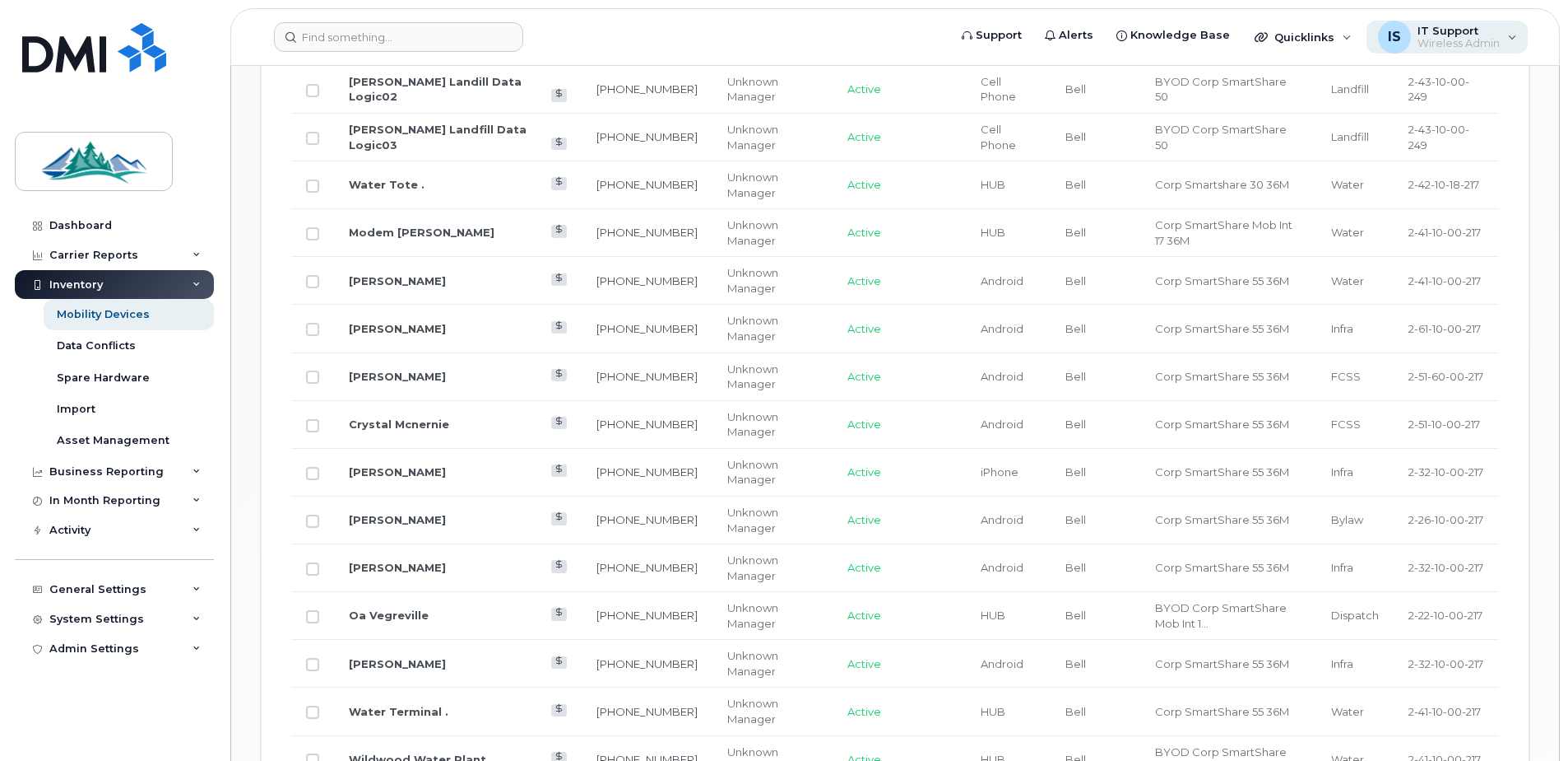
click at [1483, 37] on span "Wireless Admin" at bounding box center [1458, 43] width 82 height 14
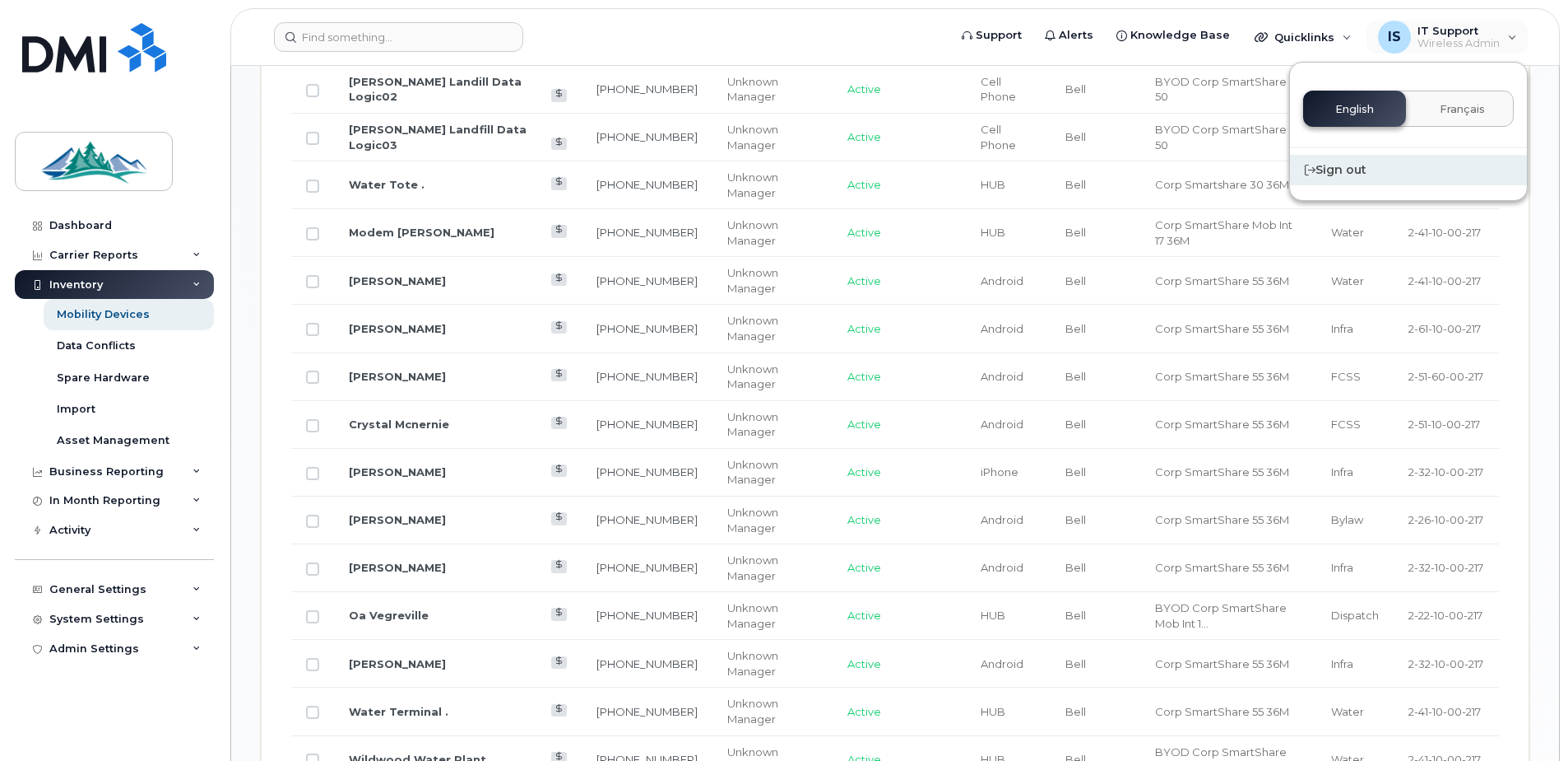
click at [1365, 170] on div "Sign out" at bounding box center [1408, 170] width 237 height 31
